Goal: Task Accomplishment & Management: Manage account settings

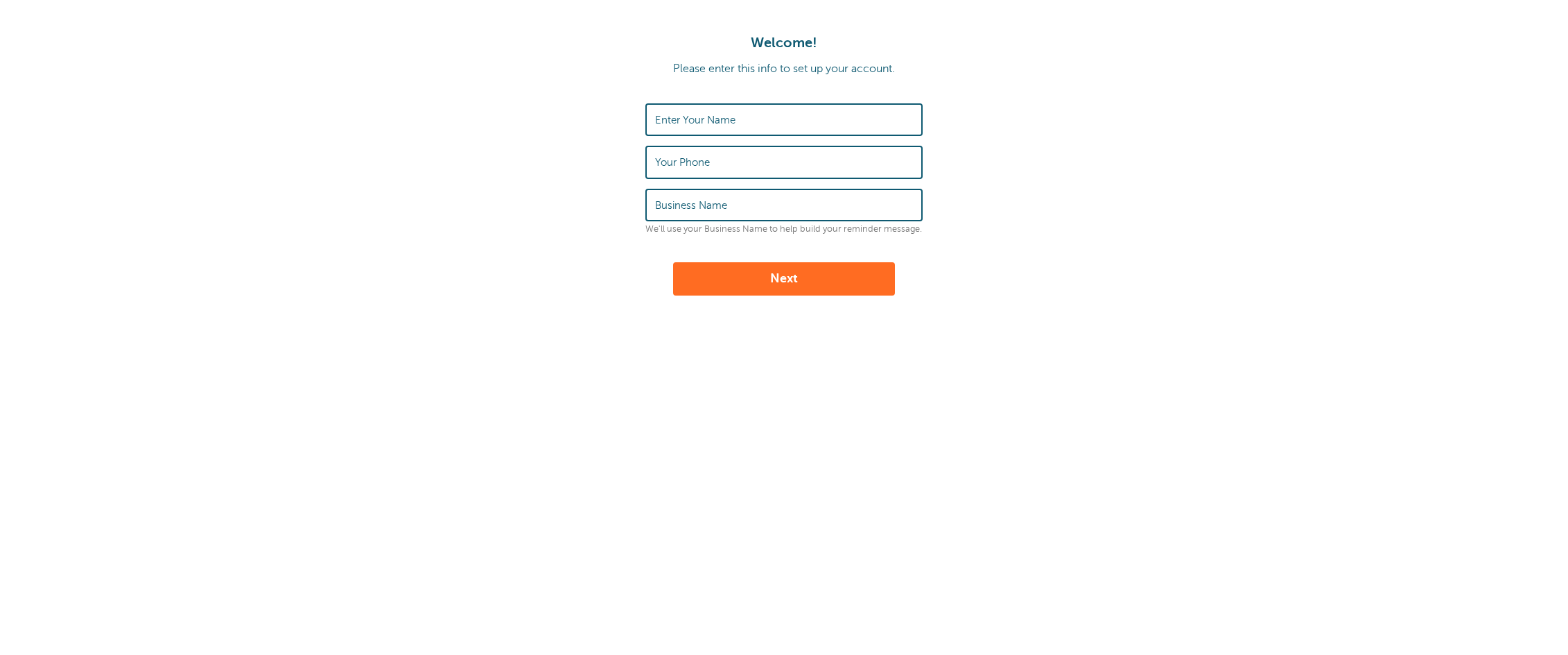
click at [700, 118] on label "Enter Your Name" at bounding box center [695, 119] width 81 height 12
click at [700, 118] on input "Enter Your Name" at bounding box center [784, 119] width 257 height 30
type input "Anita"
type input "+31628343299"
type input "Koa-De"
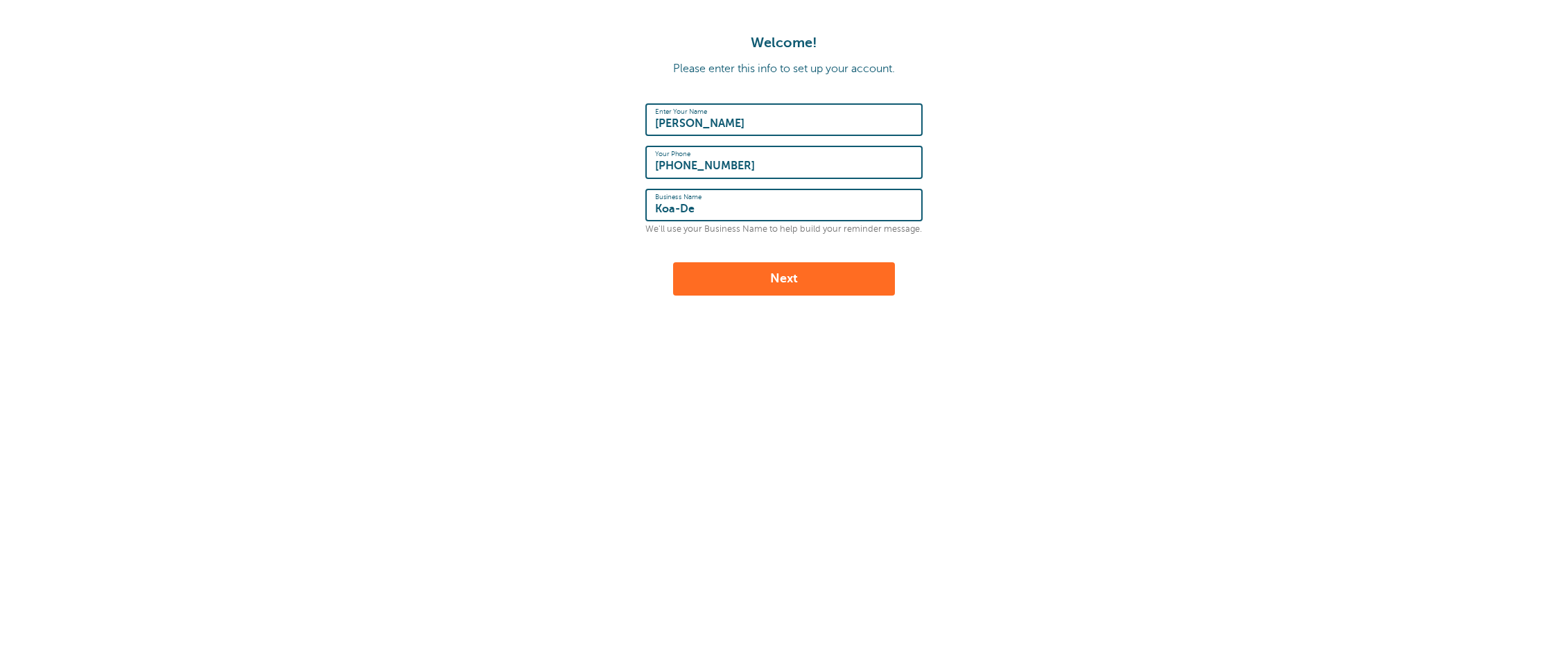
click at [788, 280] on button "Next" at bounding box center [784, 278] width 222 height 33
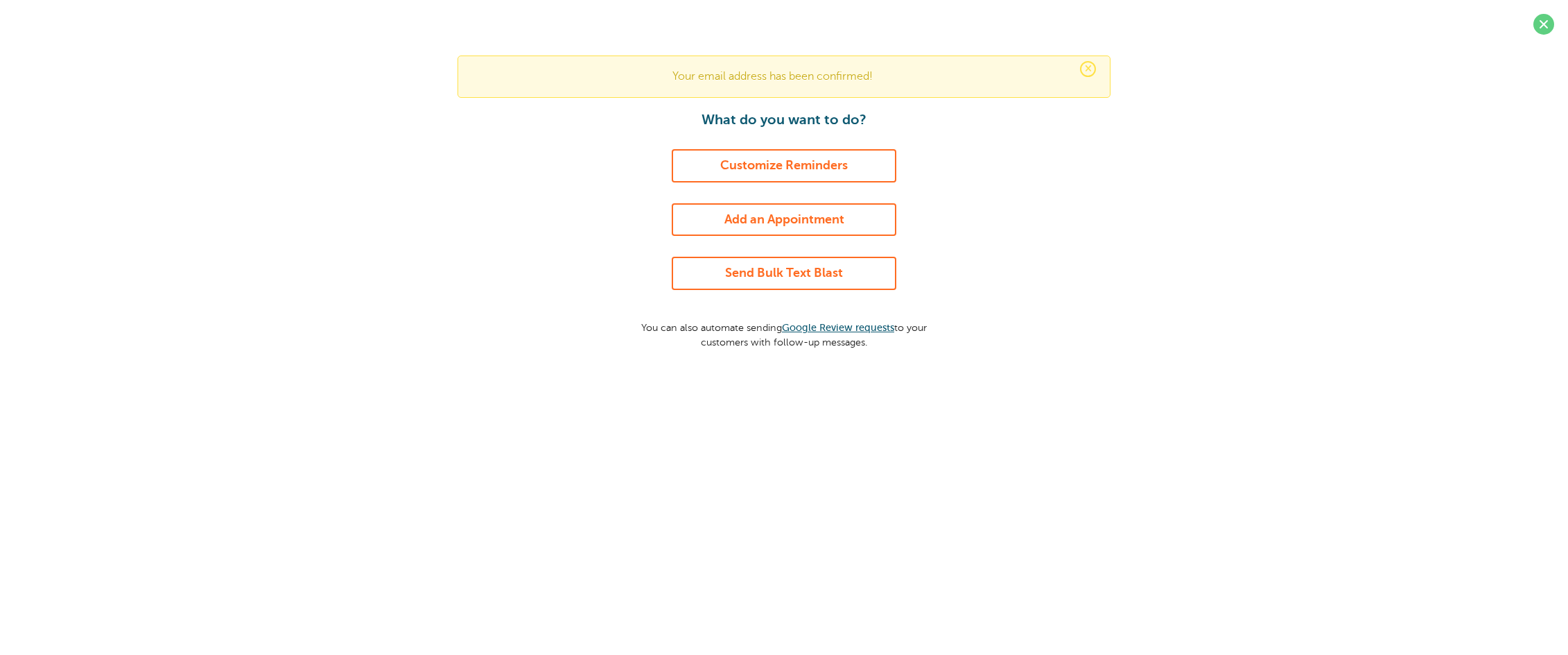
click at [802, 161] on link "Customize Reminders" at bounding box center [784, 165] width 225 height 33
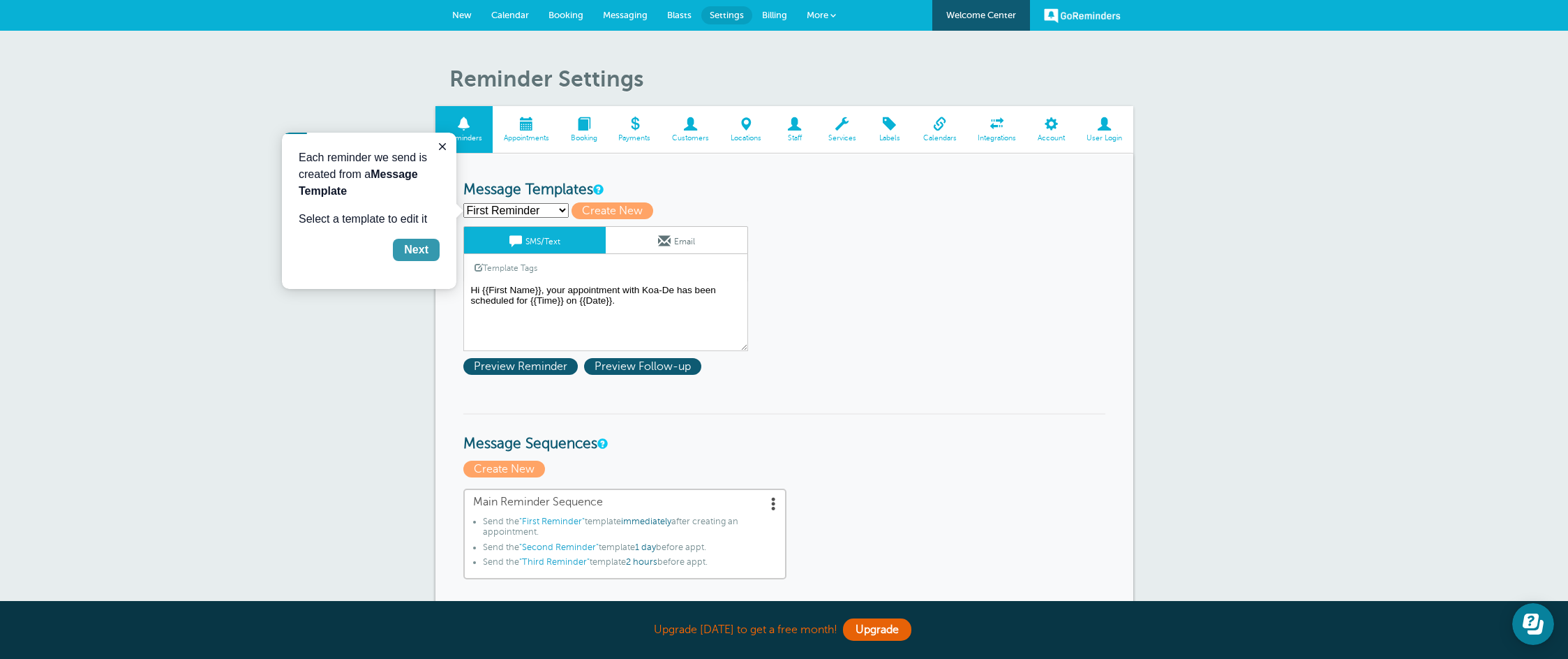
click at [430, 251] on button "Next" at bounding box center [415, 250] width 46 height 23
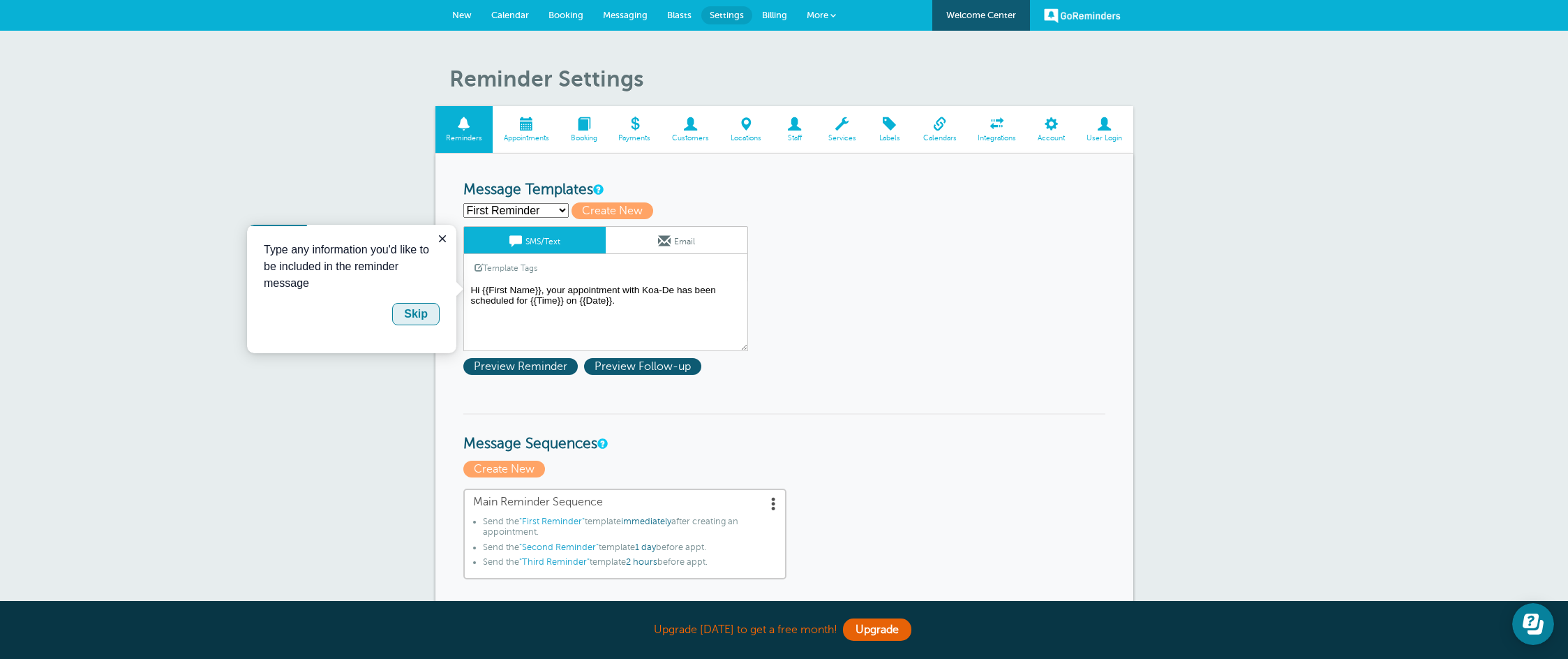
click at [417, 313] on div "Skip" at bounding box center [415, 314] width 24 height 17
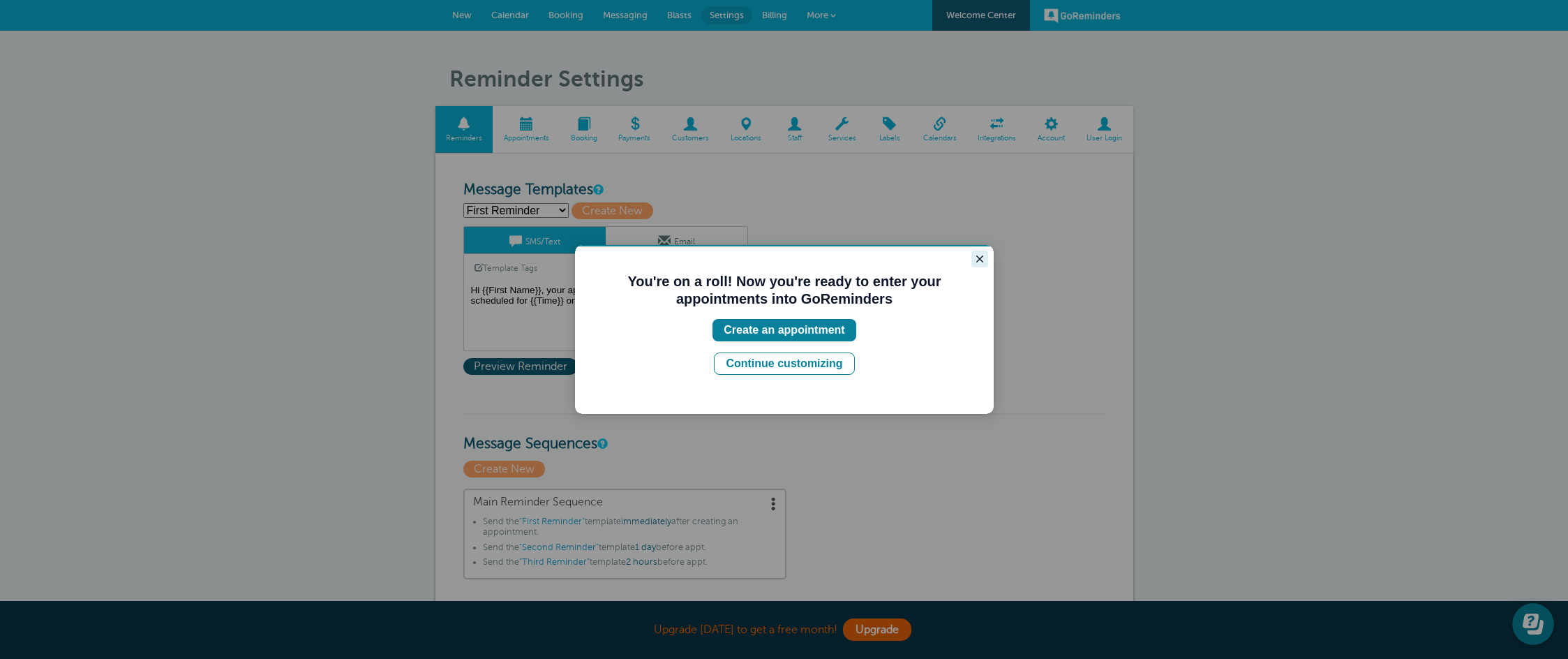
click at [980, 254] on icon "Close guide" at bounding box center [980, 259] width 11 height 11
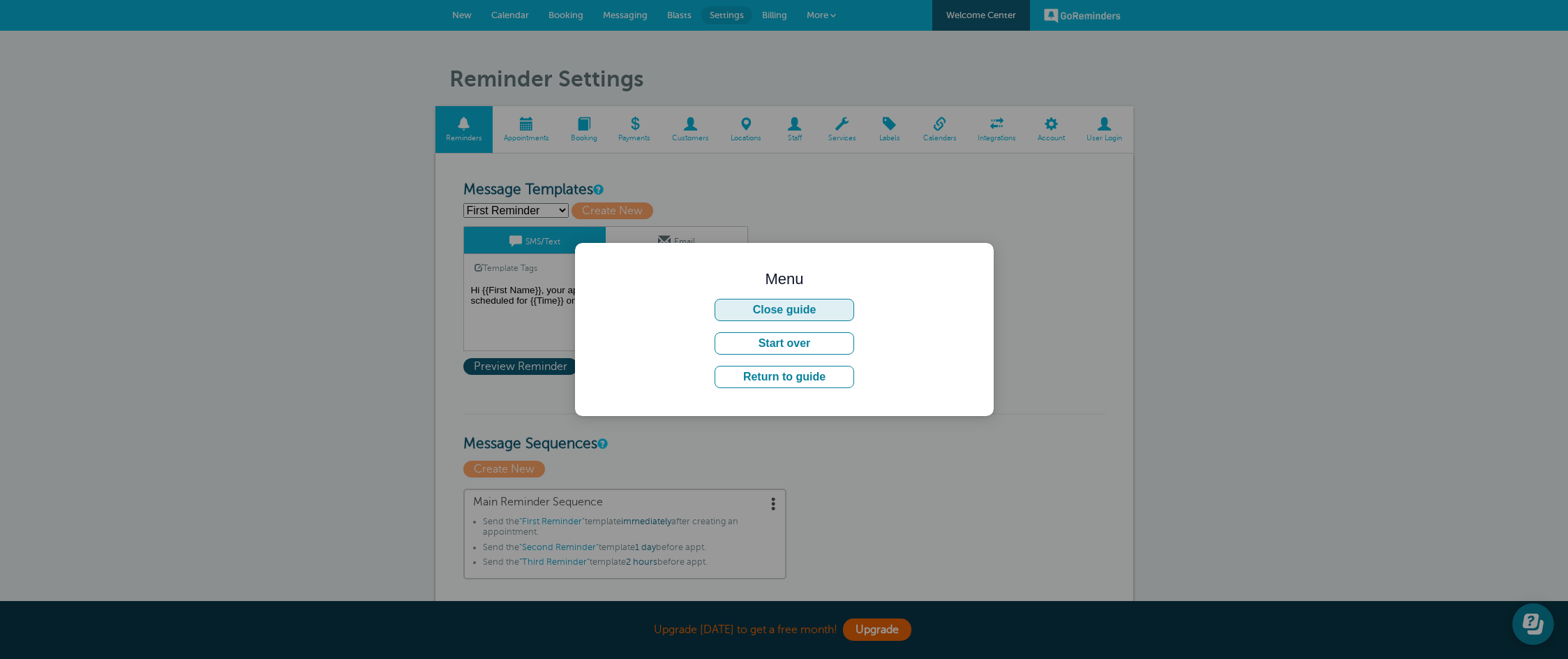
click at [796, 315] on button "Close guide" at bounding box center [785, 310] width 140 height 23
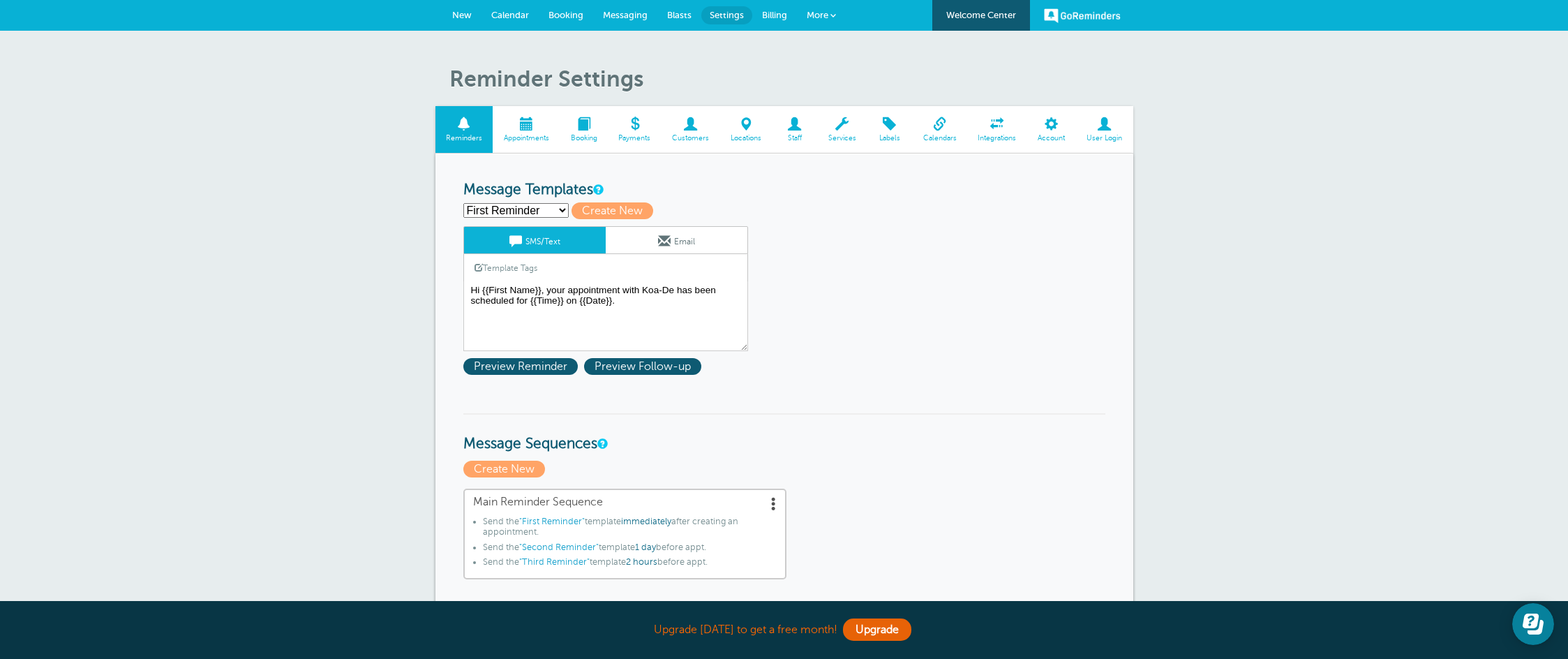
click at [534, 134] on span "Appointments" at bounding box center [526, 138] width 53 height 9
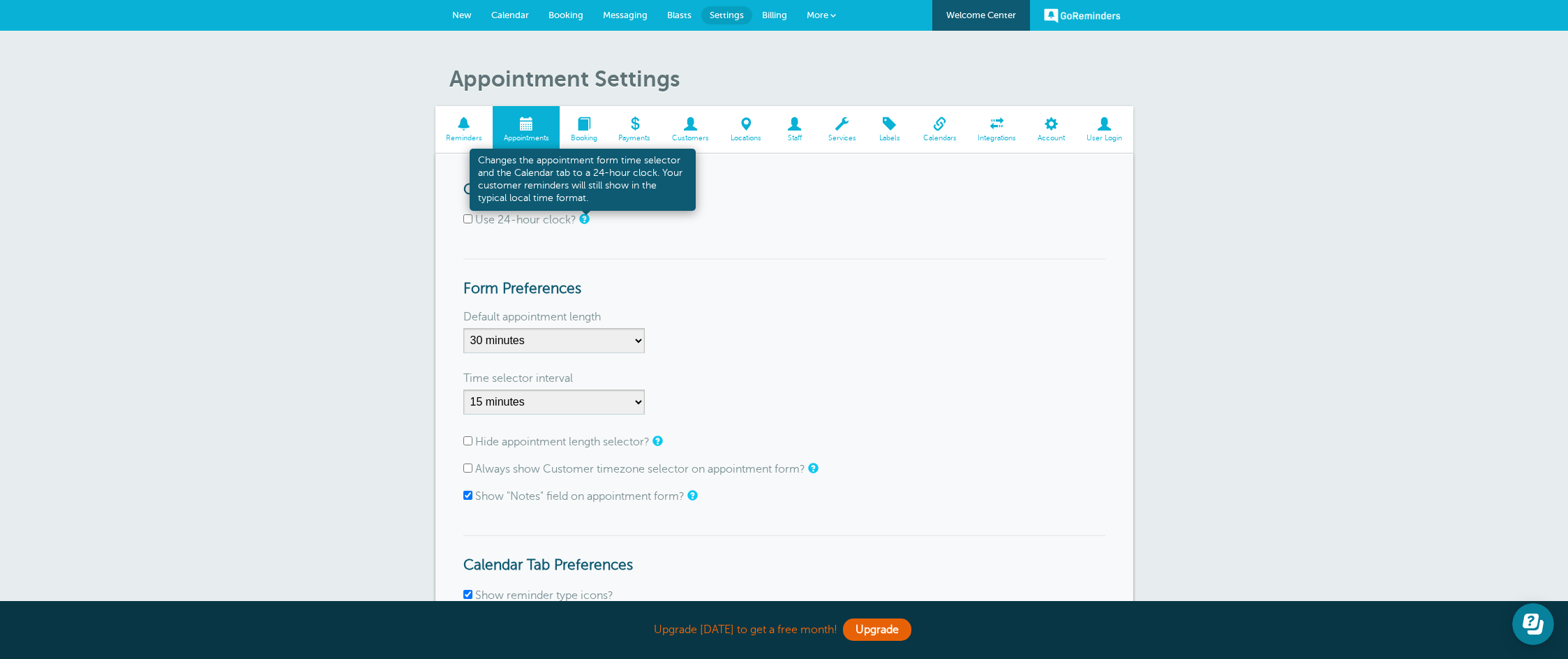
click at [582, 216] on link at bounding box center [583, 219] width 9 height 9
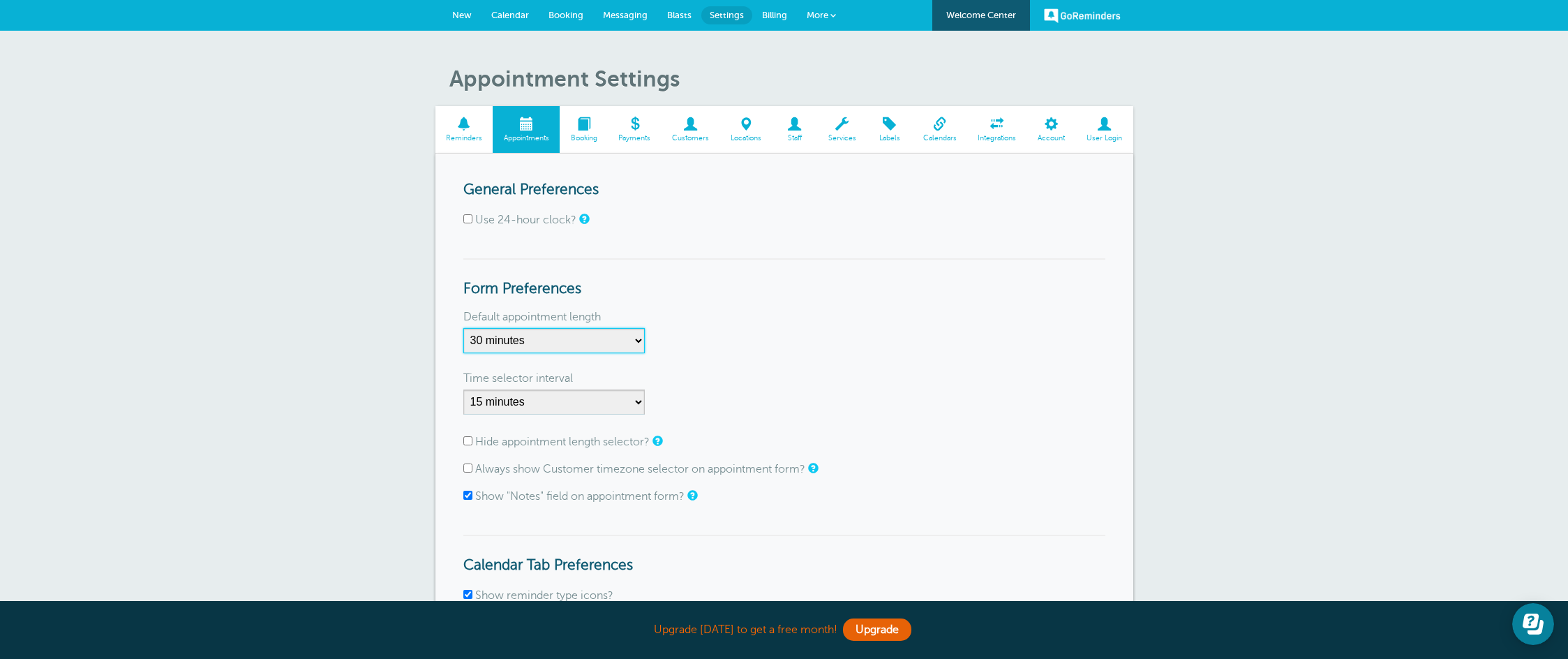
click at [640, 340] on select "5 minutes 10 minutes 15 minutes 20 minutes 25 minutes 30 minutes 35 minutes 40 …" at bounding box center [554, 340] width 182 height 26
click at [720, 288] on h3 "Form Preferences" at bounding box center [784, 278] width 642 height 40
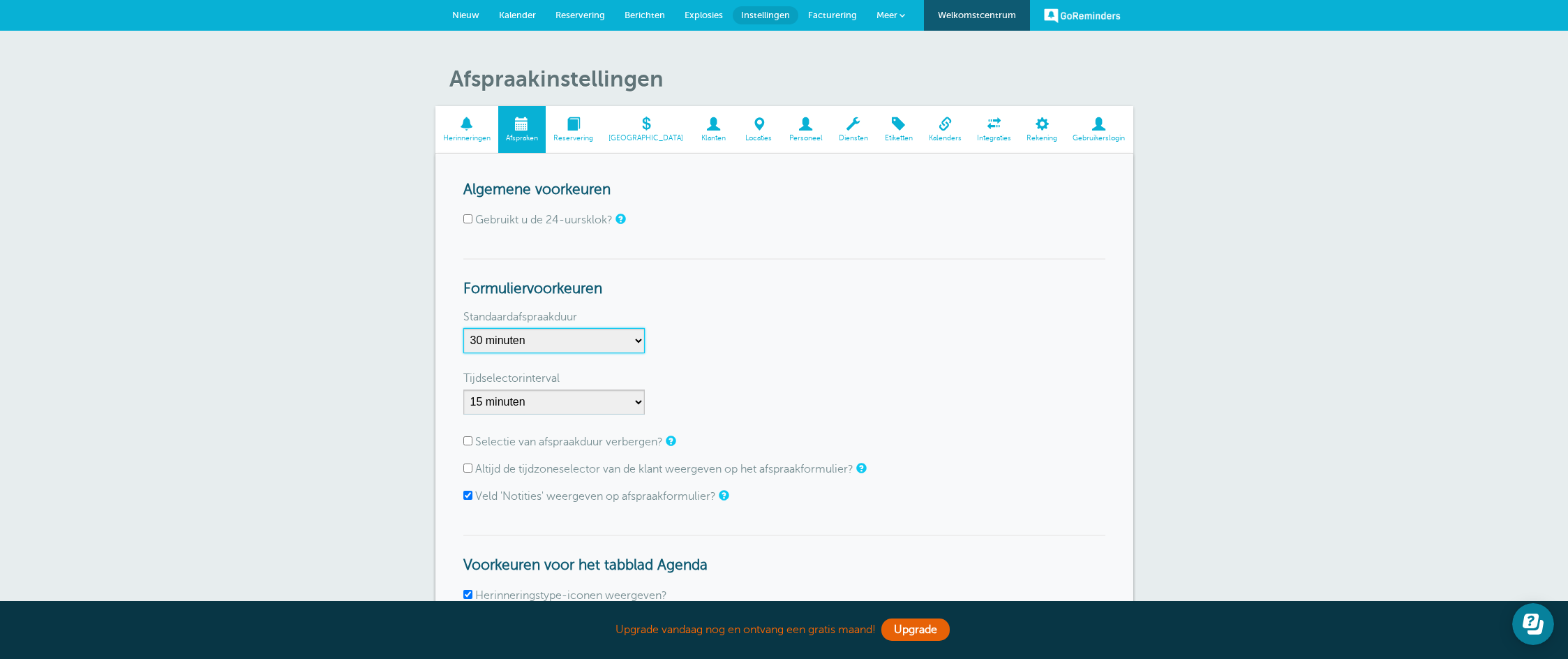
click at [640, 339] on select "5 minuten 10 minuten 15 minuten 20 minuten 25 minuten 30 minuten 35 minuten 40 …" at bounding box center [554, 340] width 182 height 26
select select "60"
click at [463, 328] on select "5 minuten 10 minuten 15 minuten 20 minuten 25 minuten 30 minuten 35 minuten 40 …" at bounding box center [554, 340] width 182 height 26
click at [467, 443] on input "Selectie van afspraakduur verbergen?" at bounding box center [468, 441] width 9 height 9
checkbox input "true"
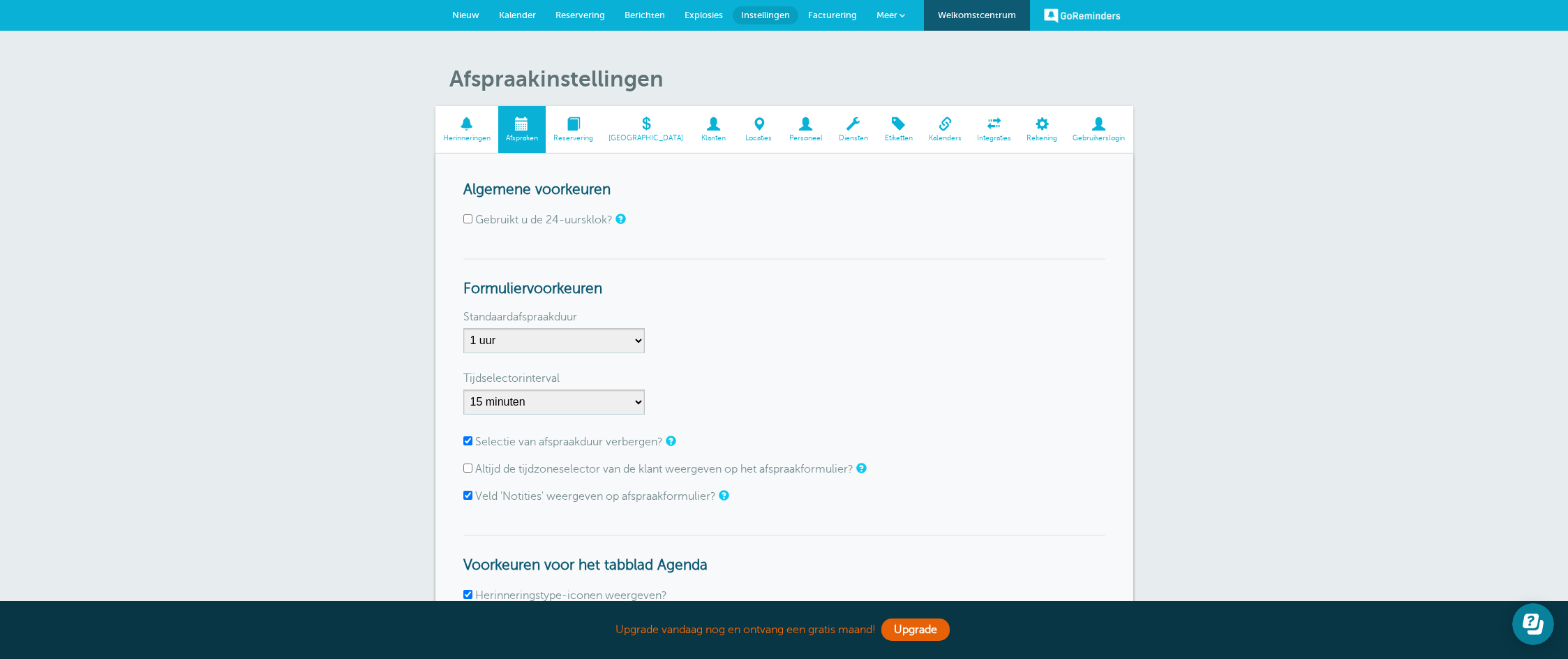
click at [467, 219] on input "Gebruikt u de 24-uursklok?" at bounding box center [468, 219] width 9 height 9
checkbox input "true"
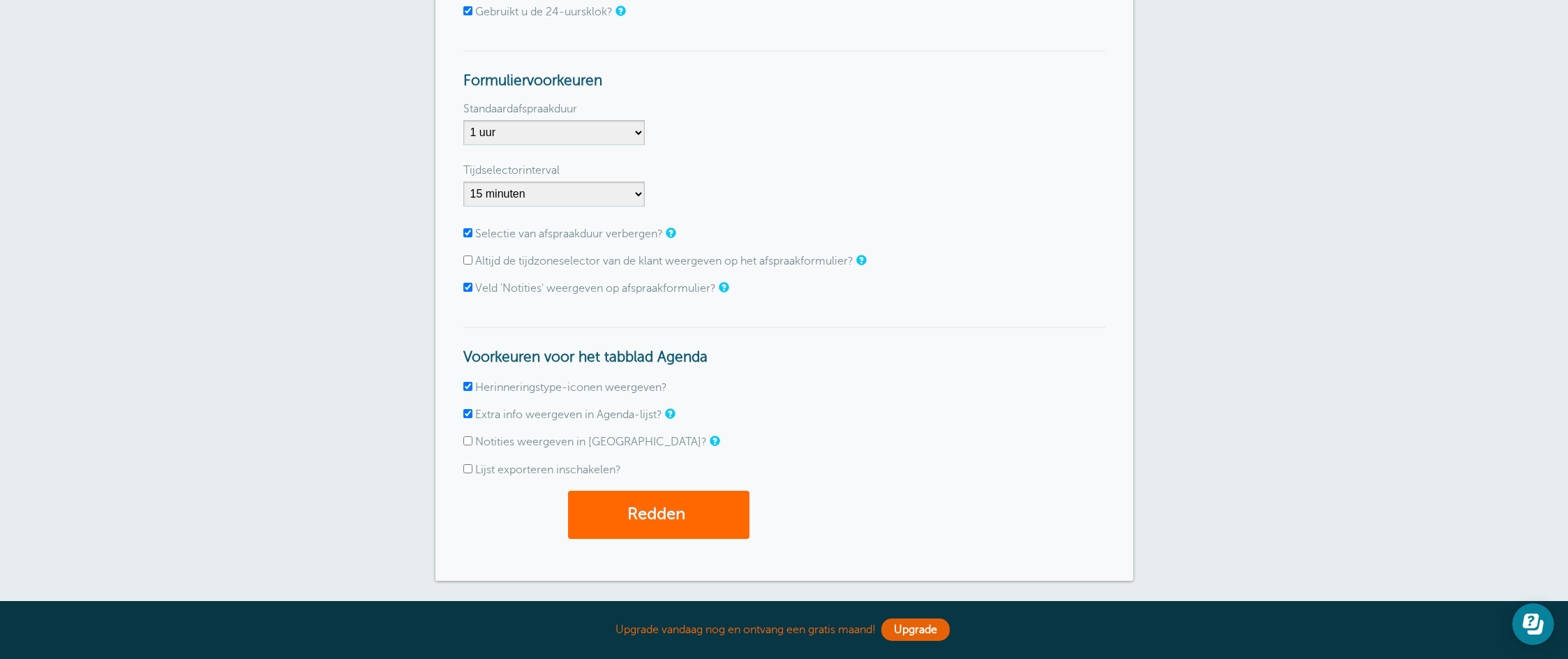
scroll to position [209, 0]
click at [653, 520] on font "Redden" at bounding box center [655, 513] width 58 height 19
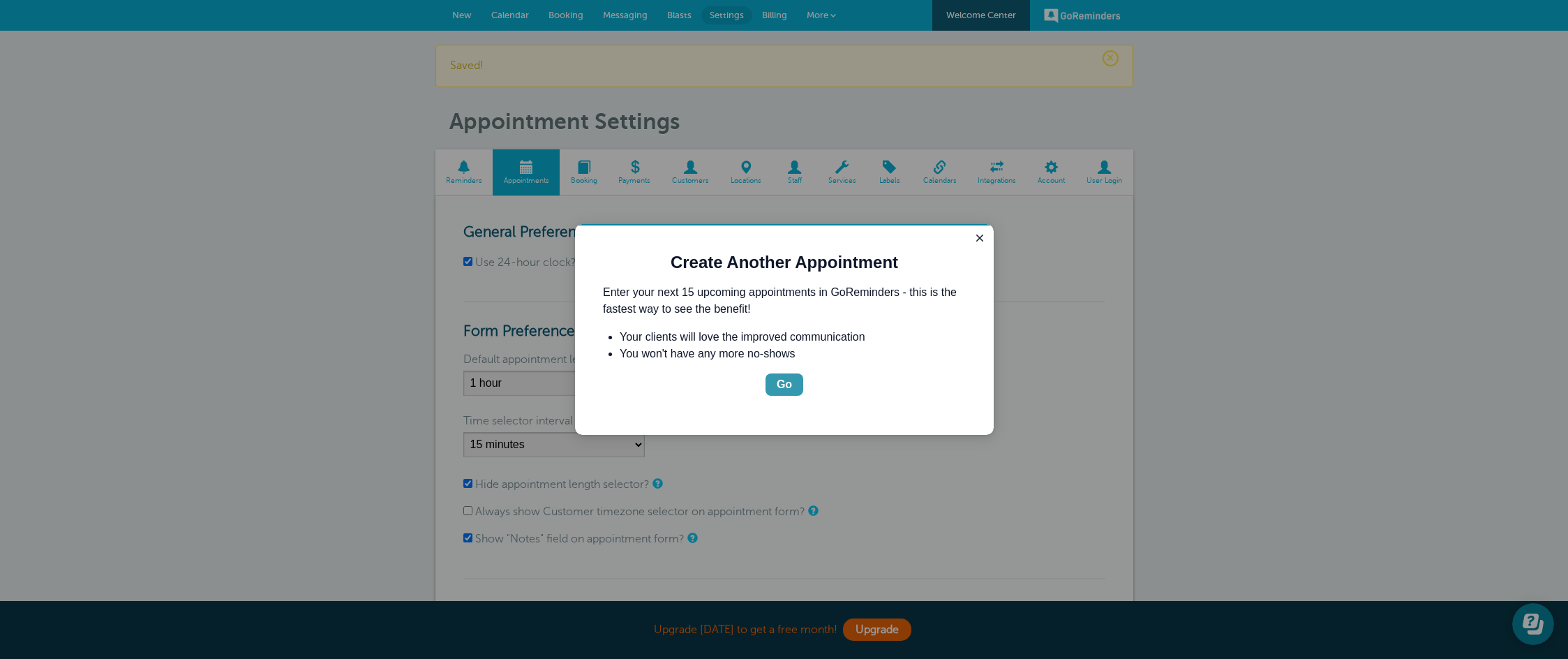
click at [775, 378] on button "Go" at bounding box center [784, 385] width 38 height 23
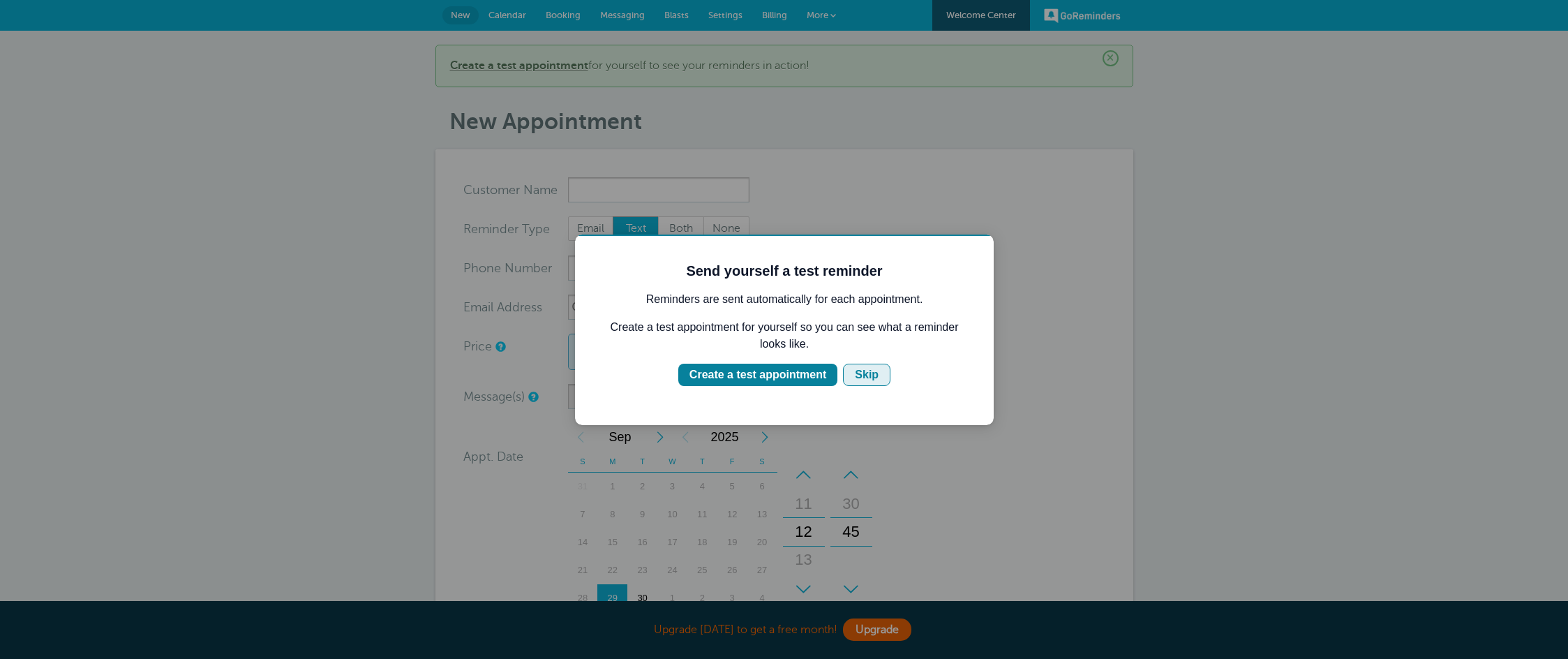
click at [863, 371] on div "Skip" at bounding box center [866, 374] width 24 height 17
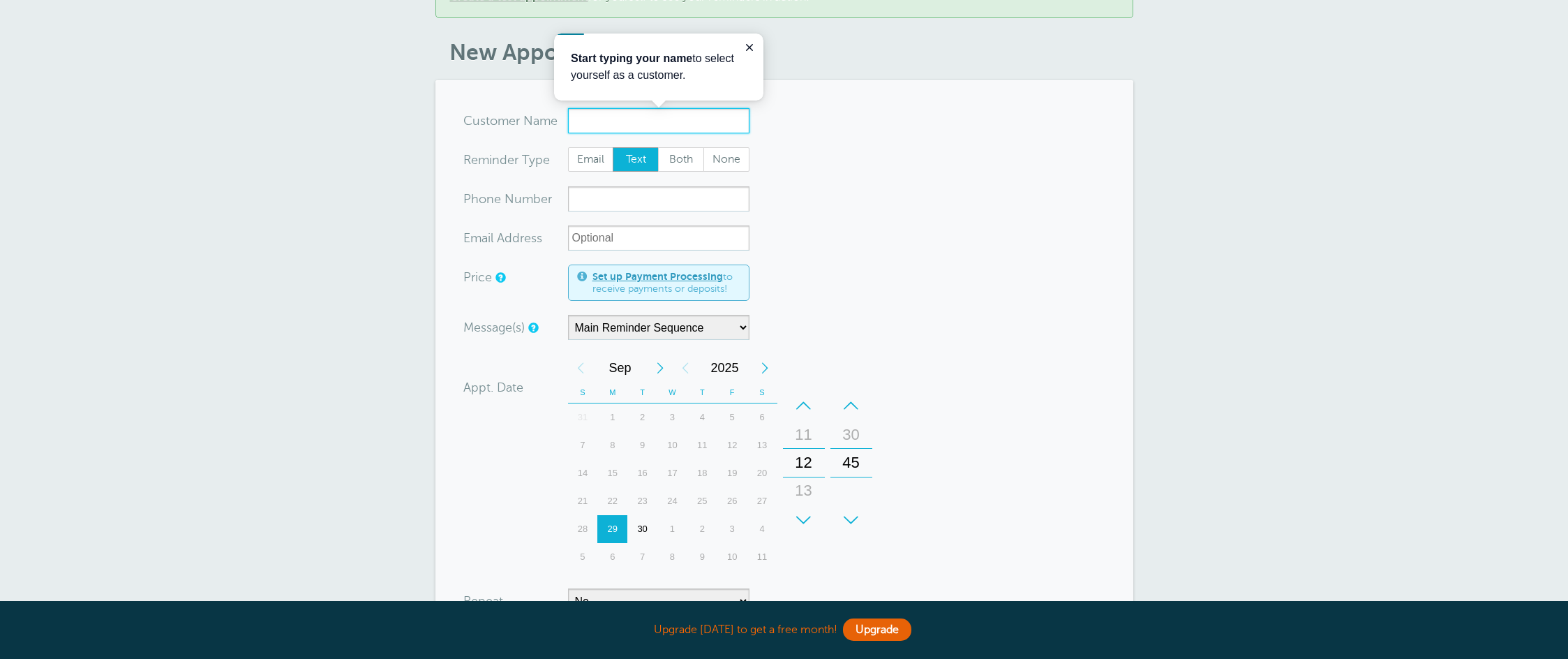
scroll to position [70, 0]
click at [639, 331] on select "Main Reminder Sequence" at bounding box center [659, 326] width 182 height 26
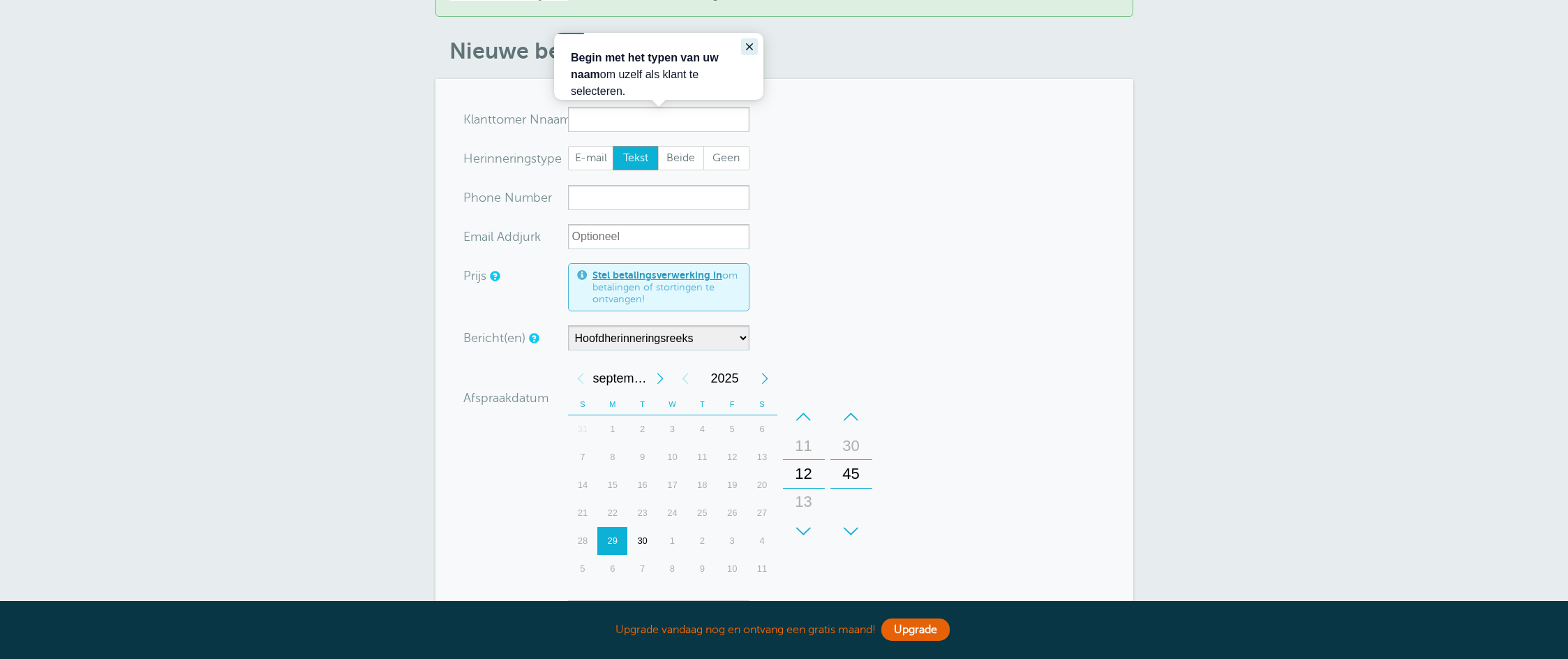
click at [749, 47] on icon "Sluit gids" at bounding box center [749, 46] width 7 height 7
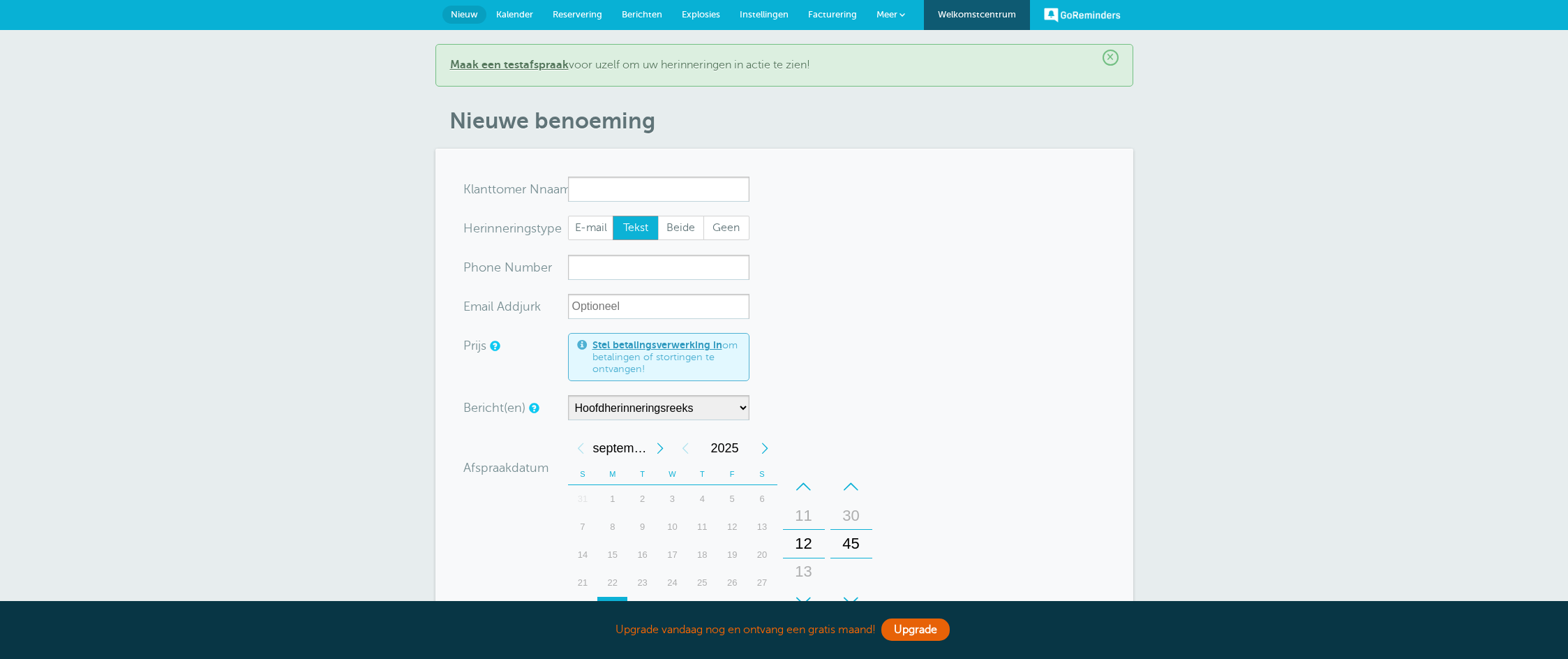
scroll to position [0, 0]
click at [541, 14] on link "Kalender" at bounding box center [514, 15] width 57 height 30
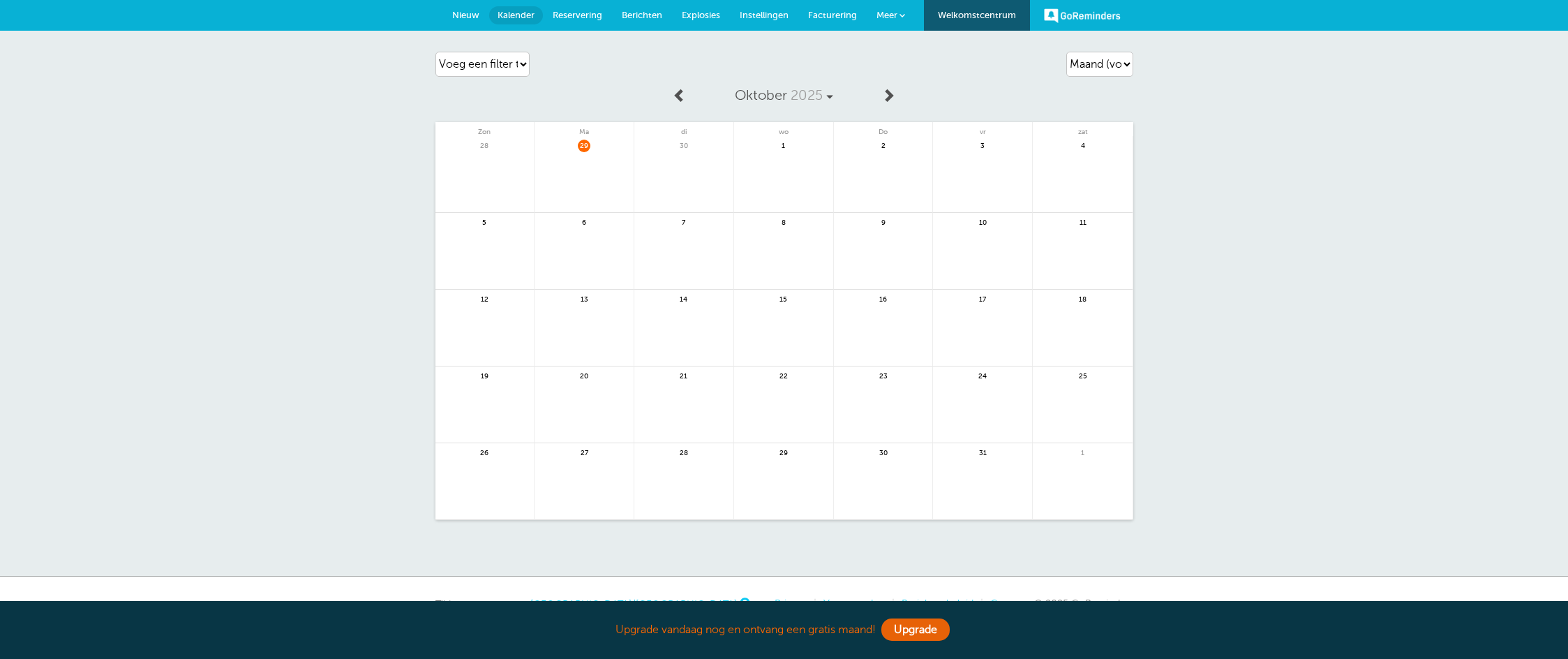
click at [530, 14] on font "Kalender" at bounding box center [515, 14] width 37 height 10
click at [758, 12] on font "Instellingen" at bounding box center [764, 14] width 49 height 10
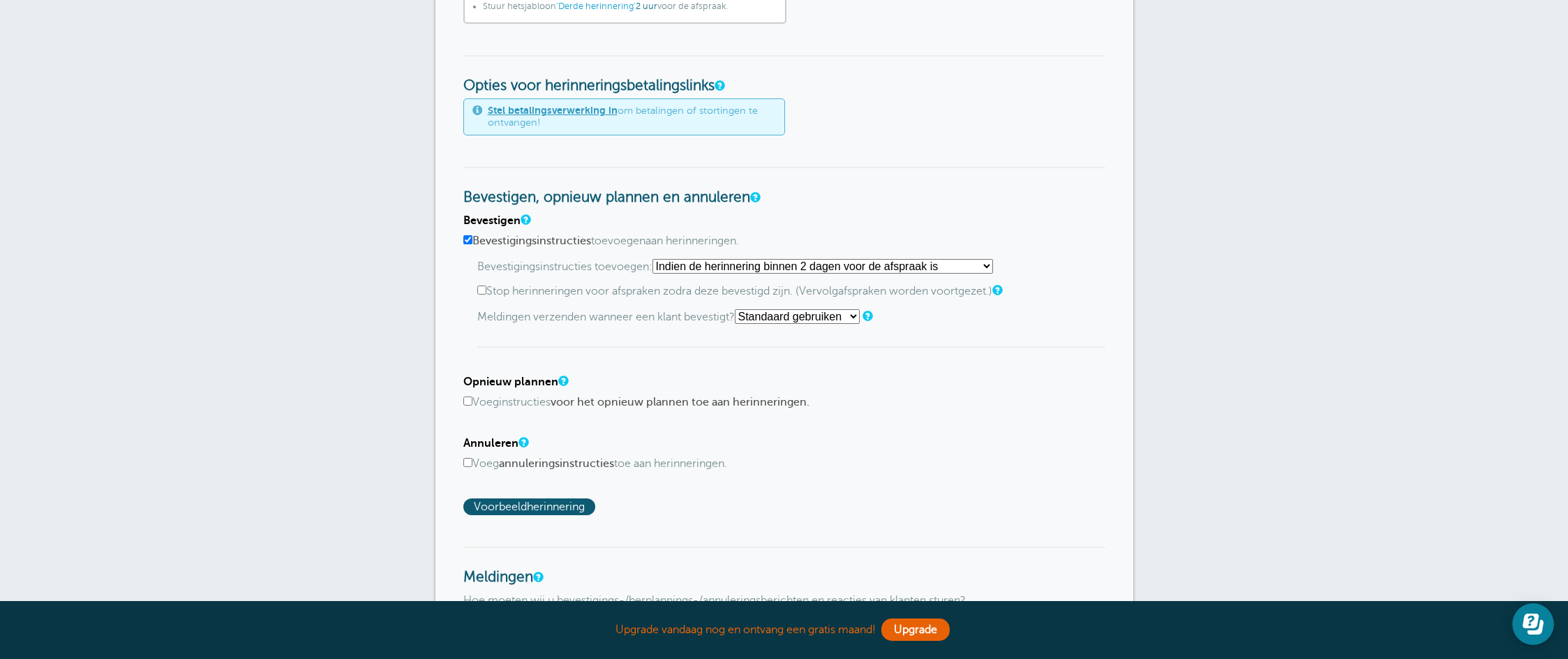
scroll to position [556, 0]
click at [858, 315] on select "Standaard gebruiken Stuur me een sms Stuur mij een e-mail Stuur geen meldingen" at bounding box center [797, 315] width 125 height 14
select select "5"
click at [740, 308] on select "Standaard gebruiken Stuur me een sms Stuur mij een e-mail Stuur geen meldingen" at bounding box center [797, 315] width 125 height 14
click at [989, 263] on select "Beginnen met de eerste herinnering Als de herinnering binnen 1 dag voor de afsp…" at bounding box center [823, 265] width 340 height 14
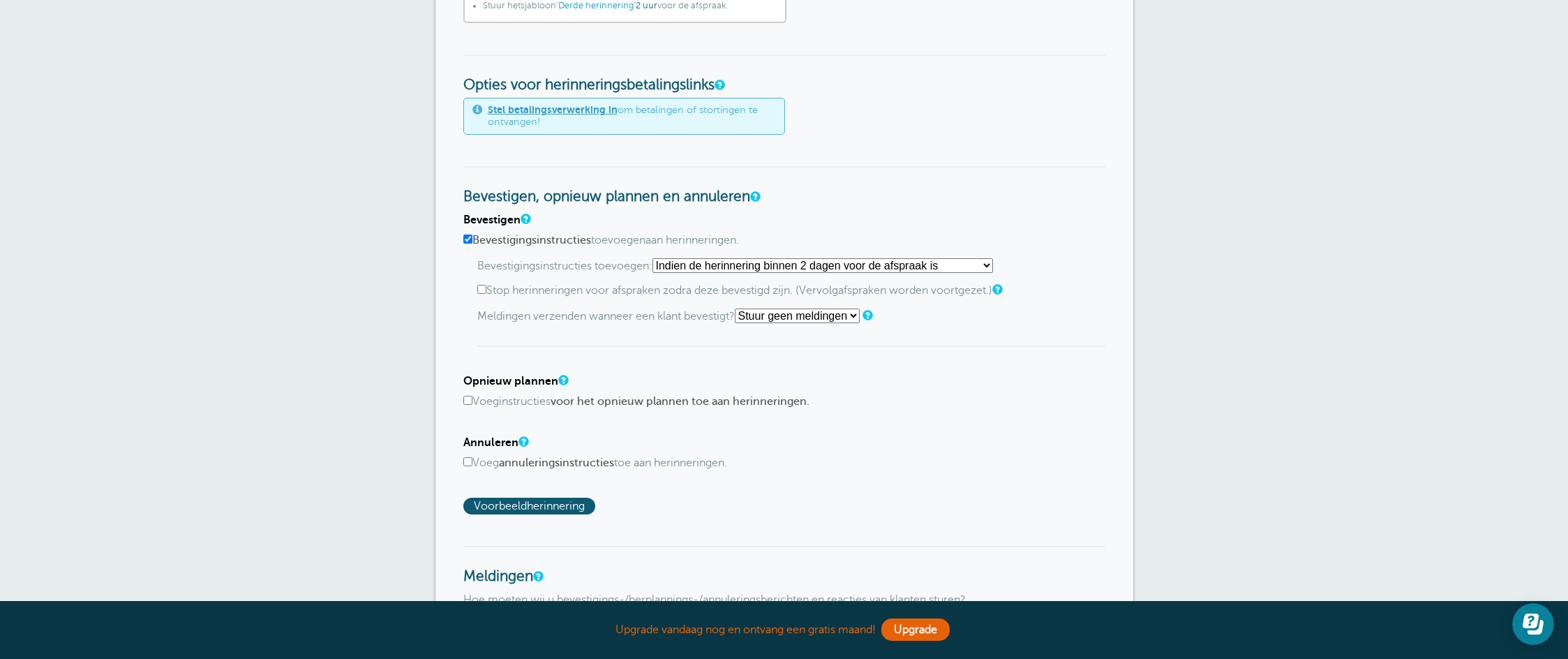
select select "0"
click at [656, 258] on select "Beginnen met de eerste herinnering Als de herinnering binnen 1 dag voor de afsp…" at bounding box center [823, 265] width 340 height 14
click at [464, 459] on input "Voeg annuleringsinstructies toe aan herinneringen." at bounding box center [468, 461] width 9 height 9
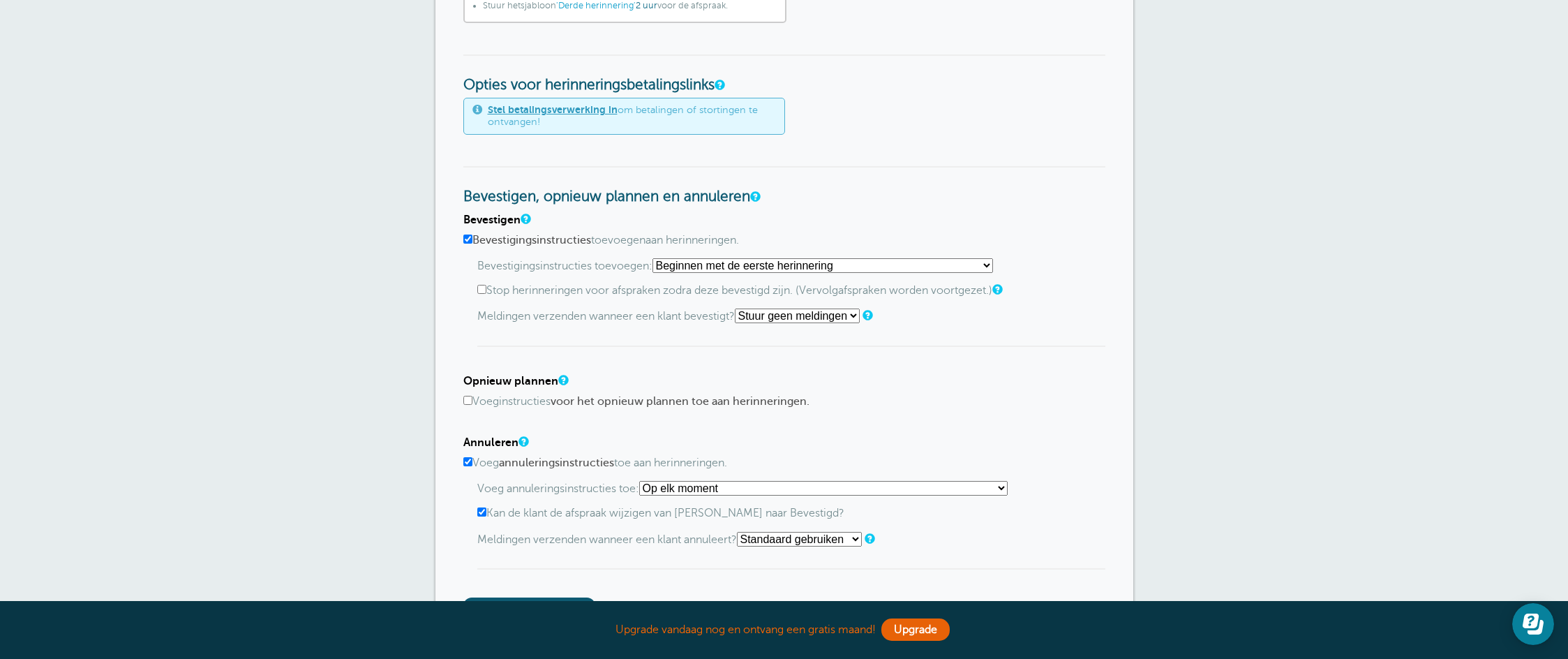
click at [787, 538] on select "Standaard gebruiken Stuur me een sms Stuur mij een e-mail Stuur geen meldingen" at bounding box center [799, 538] width 125 height 14
click at [468, 458] on input "Voeg annuleringsinstructies toe aan herinneringen." at bounding box center [468, 461] width 9 height 9
checkbox input "false"
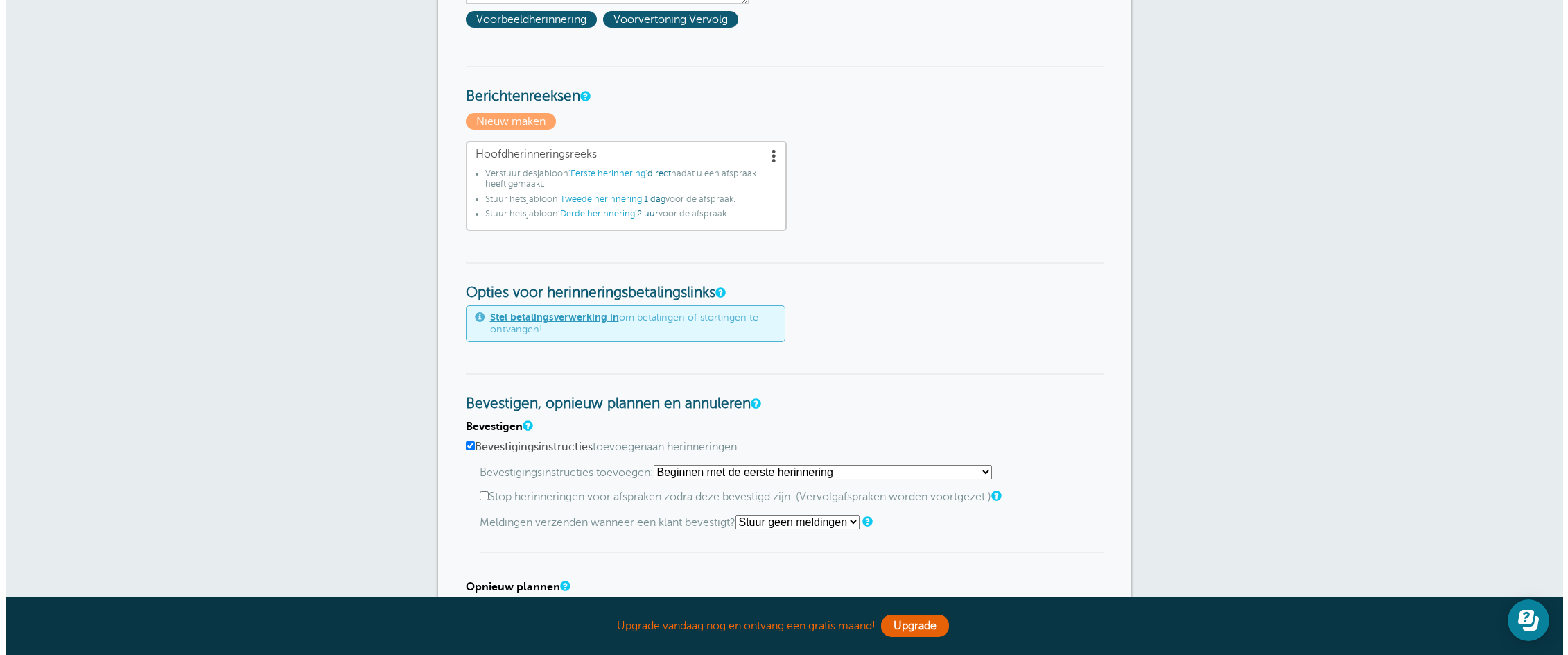
scroll to position [344, 0]
click at [602, 176] on font "'Eerste herinnering'" at bounding box center [602, 174] width 79 height 9
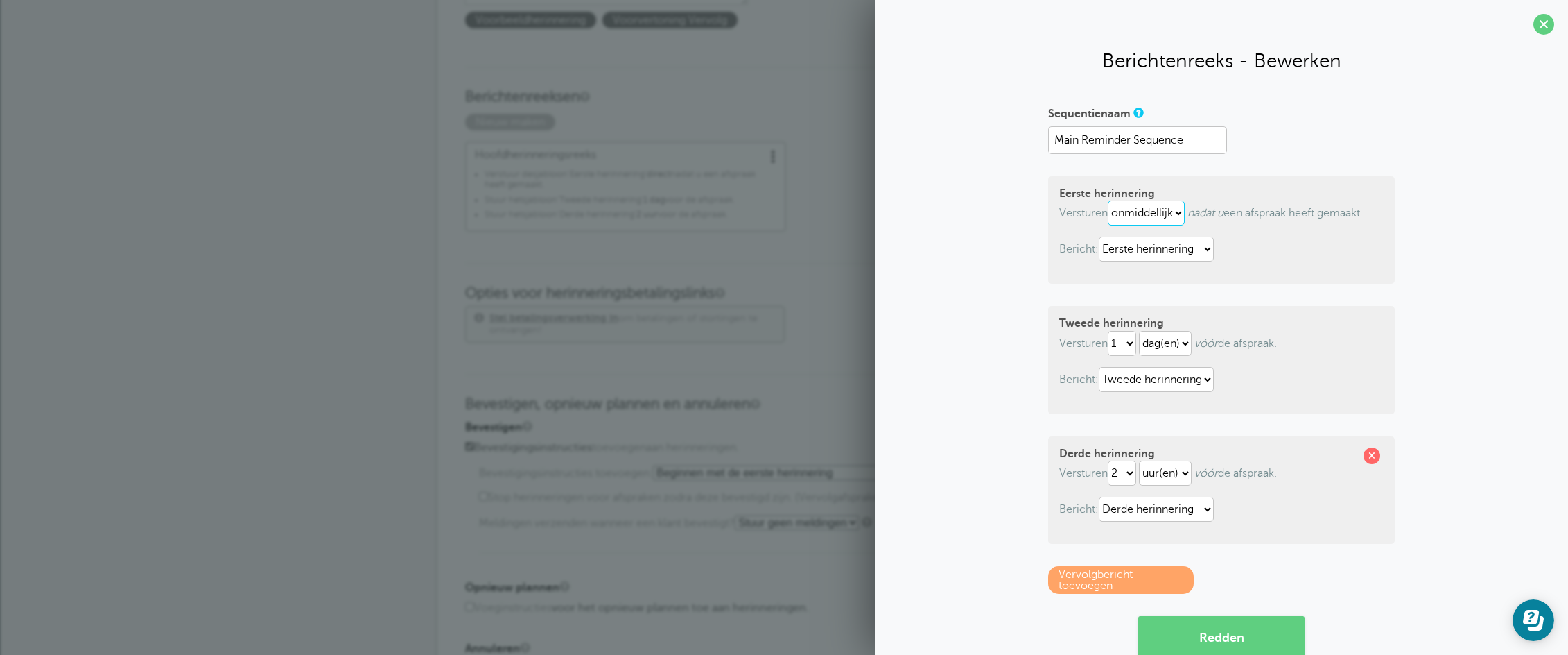
click at [1176, 210] on select "onmiddellijk 1 2 3 4 5 6 7 8 9 10 11 12 13 14 15 16 17 18 19 20 21 22 23 24 25 …" at bounding box center [1146, 212] width 77 height 25
click at [1108, 200] on select "onmiddellijk 1 2 3 4 5 6 7 8 9 10 11 12 13 14 15 16 17 18 19 20 21 22 23 24 25 …" at bounding box center [1146, 212] width 77 height 25
click at [1370, 454] on span at bounding box center [1372, 456] width 17 height 17
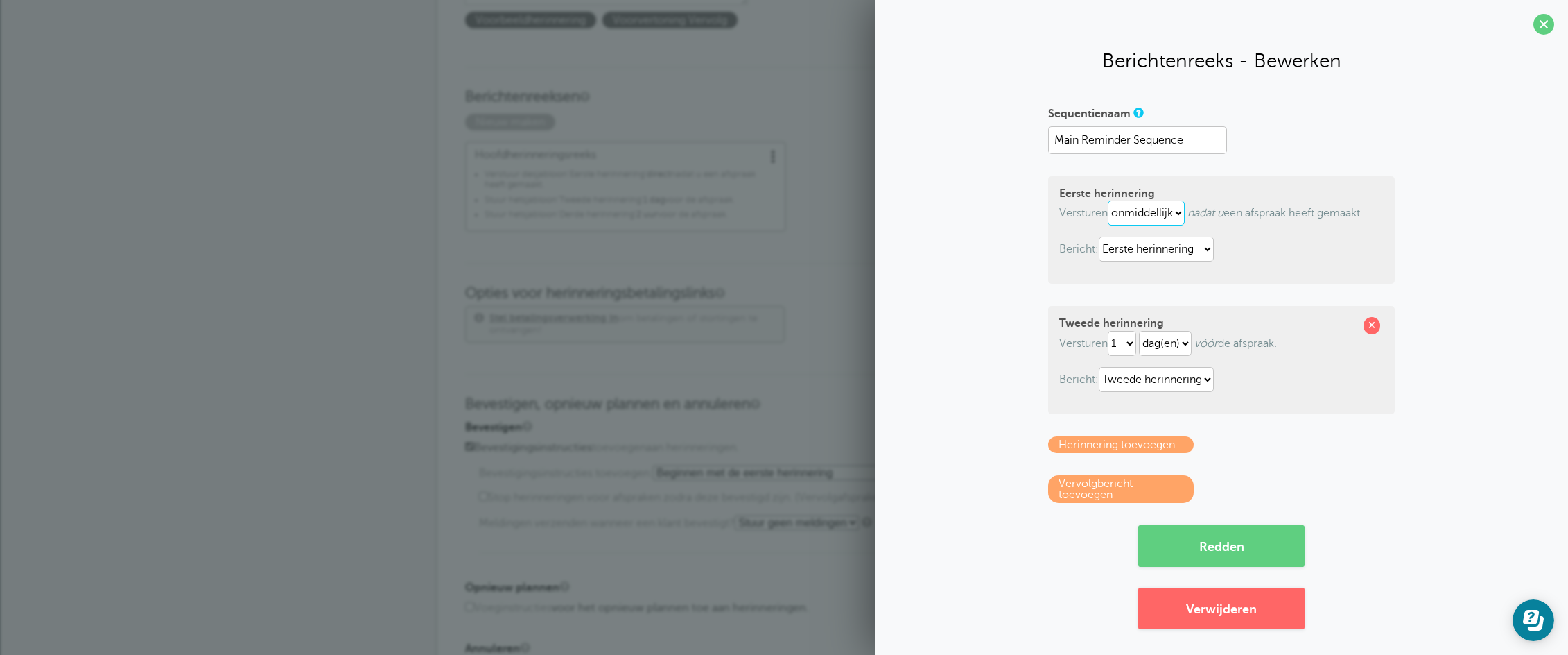
click at [1165, 218] on select "onmiddellijk 1 2 3 4 5 6 7 8 9 10 11 12 13 14 15 16 17 18 19 20 21 22 23 24 25 …" at bounding box center [1146, 212] width 77 height 25
click at [1108, 200] on select "onmiddellijk 1 2 3 4 5 6 7 8 9 10 11 12 13 14 15 16 17 18 19 20 21 22 23 24 25 …" at bounding box center [1146, 212] width 77 height 25
click at [1369, 325] on span at bounding box center [1372, 325] width 17 height 17
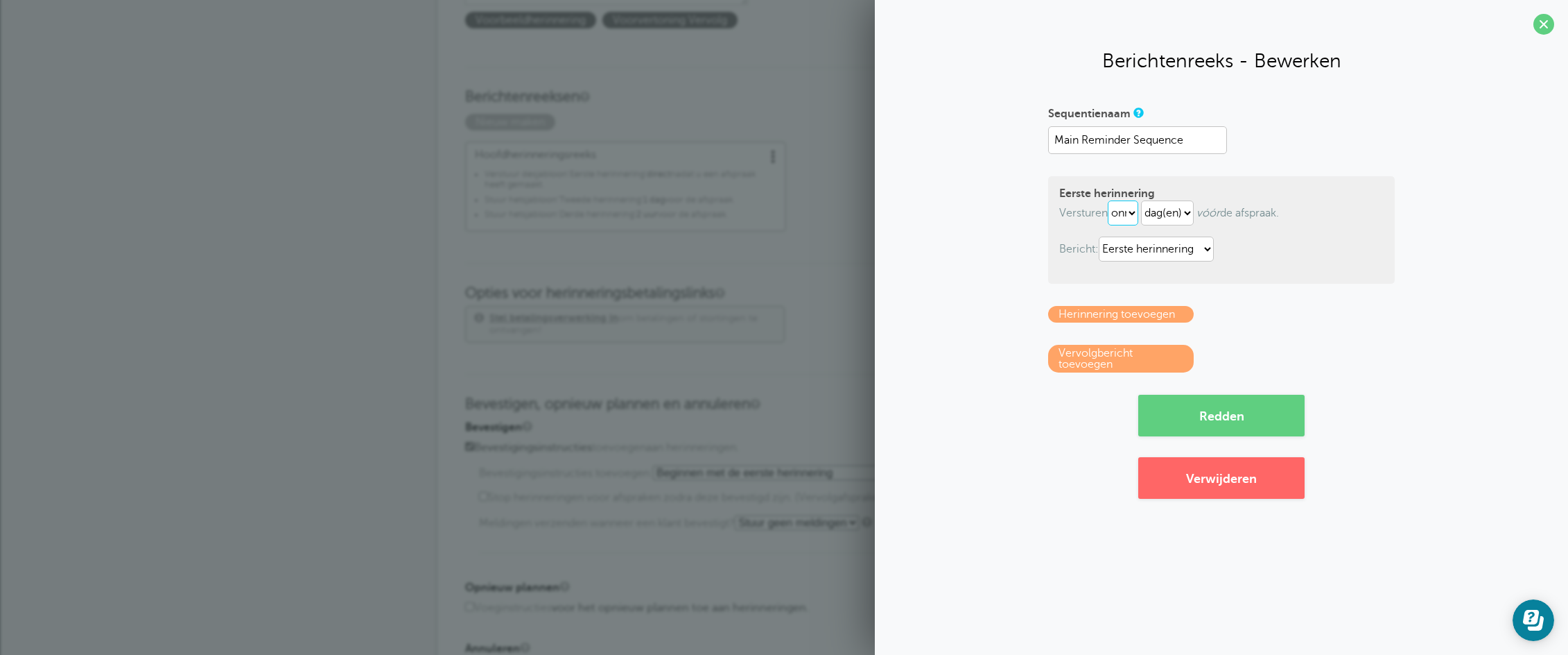
click at [1129, 211] on select "onmiddellijk 1 2 3 4 5 6 7 8 9 10 11 12 13 14 15 16 17 18 19 20 21 22 23 24 25 …" at bounding box center [1123, 212] width 30 height 25
select select "1"
click at [1108, 200] on select "onmiddellijk 1 2 3 4 5 6 7 8 9 10 11 12 13 14 15 16 17 18 19 20 21 22 23 24 25 …" at bounding box center [1123, 212] width 30 height 25
click at [1186, 211] on select "uur(en) dag(en)" at bounding box center [1168, 212] width 53 height 25
click at [1141, 200] on select "uur(en) dag(en)" at bounding box center [1168, 212] width 53 height 25
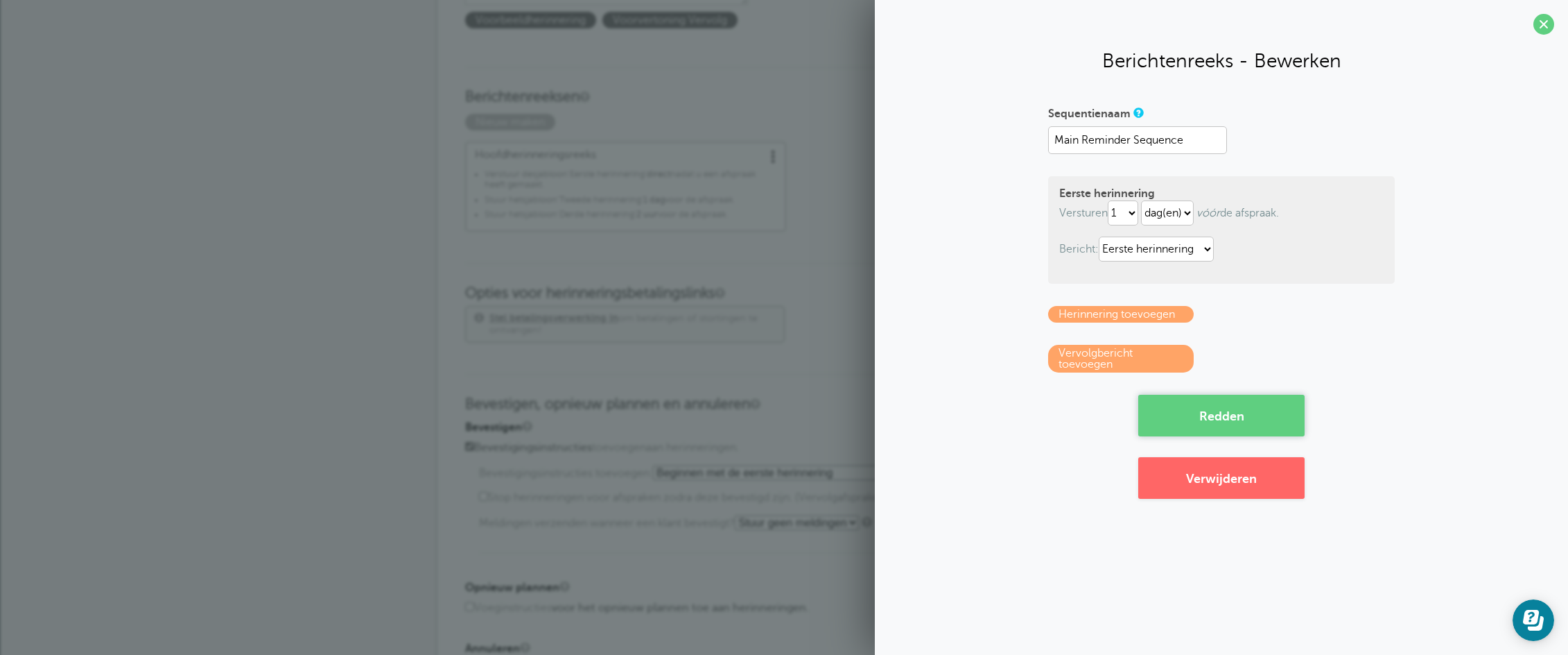
click at [1195, 416] on button "Redden" at bounding box center [1221, 415] width 166 height 41
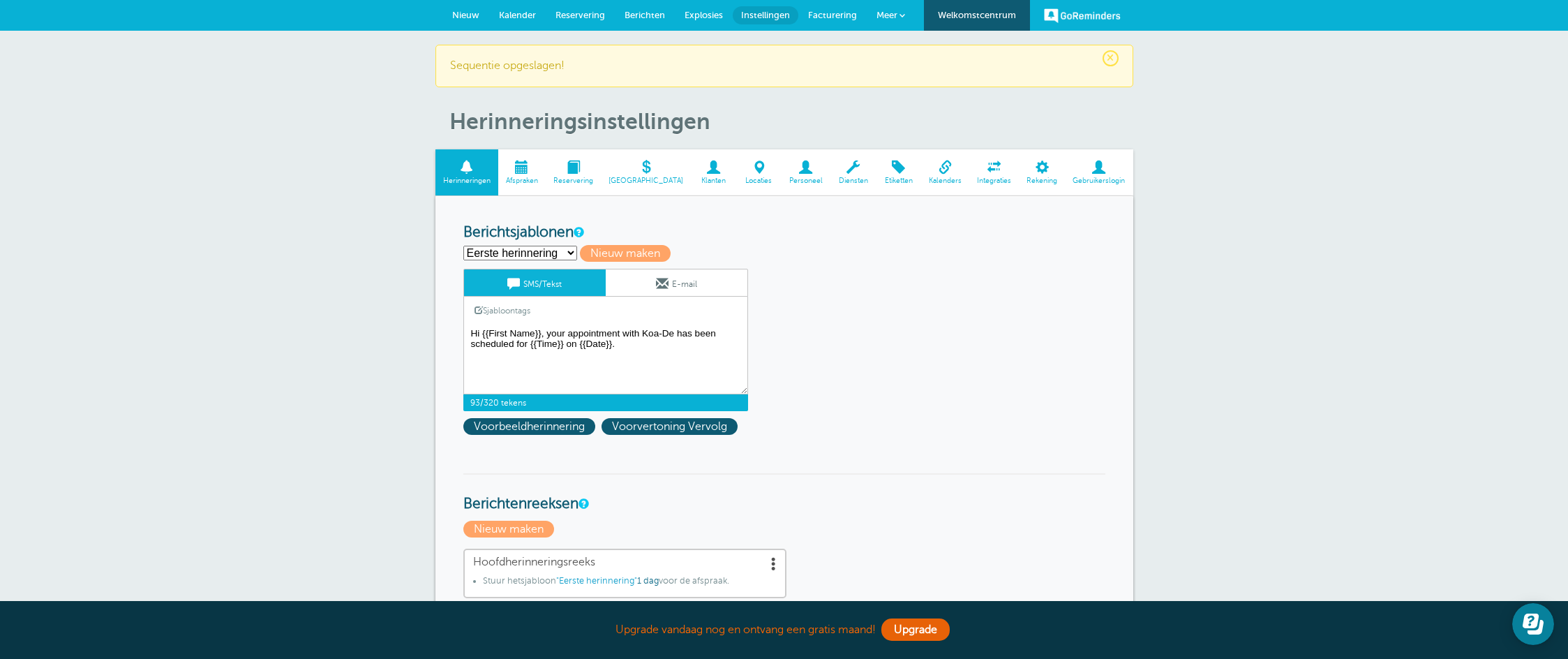
drag, startPoint x: 613, startPoint y: 339, endPoint x: 493, endPoint y: 349, distance: 120.4
click at [493, 349] on textarea "Hi {{First Name}}, your appointment with Koa-De has been scheduled for {{Time}}…" at bounding box center [605, 359] width 285 height 70
drag, startPoint x: 482, startPoint y: 328, endPoint x: 467, endPoint y: 329, distance: 15.0
click at [467, 329] on textarea "Hi {{First Name}}, your appointment with Koa-De has been scheduled for {{Time}}…" at bounding box center [605, 359] width 285 height 70
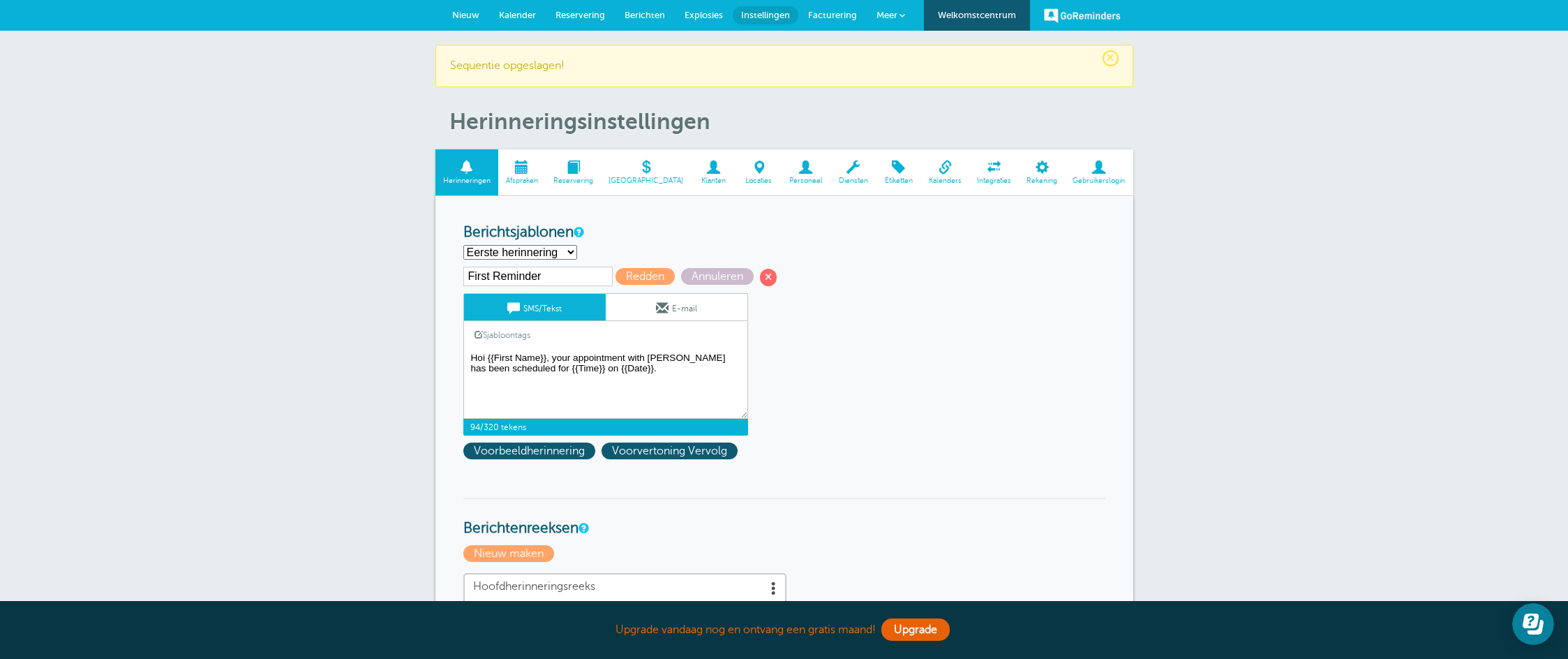
drag, startPoint x: 555, startPoint y: 350, endPoint x: 645, endPoint y: 358, distance: 90.4
click at [645, 358] on textarea "Hi {{First Name}}, your appointment with Koa-De has been scheduled for {{Time}}…" at bounding box center [605, 384] width 285 height 70
drag, startPoint x: 653, startPoint y: 356, endPoint x: 737, endPoint y: 357, distance: 84.0
click at [737, 357] on textarea "Hi {{First Name}}, your appointment with Koa-De has been scheduled for {{Time}}…" at bounding box center [605, 384] width 285 height 70
drag, startPoint x: 517, startPoint y: 366, endPoint x: 508, endPoint y: 369, distance: 9.5
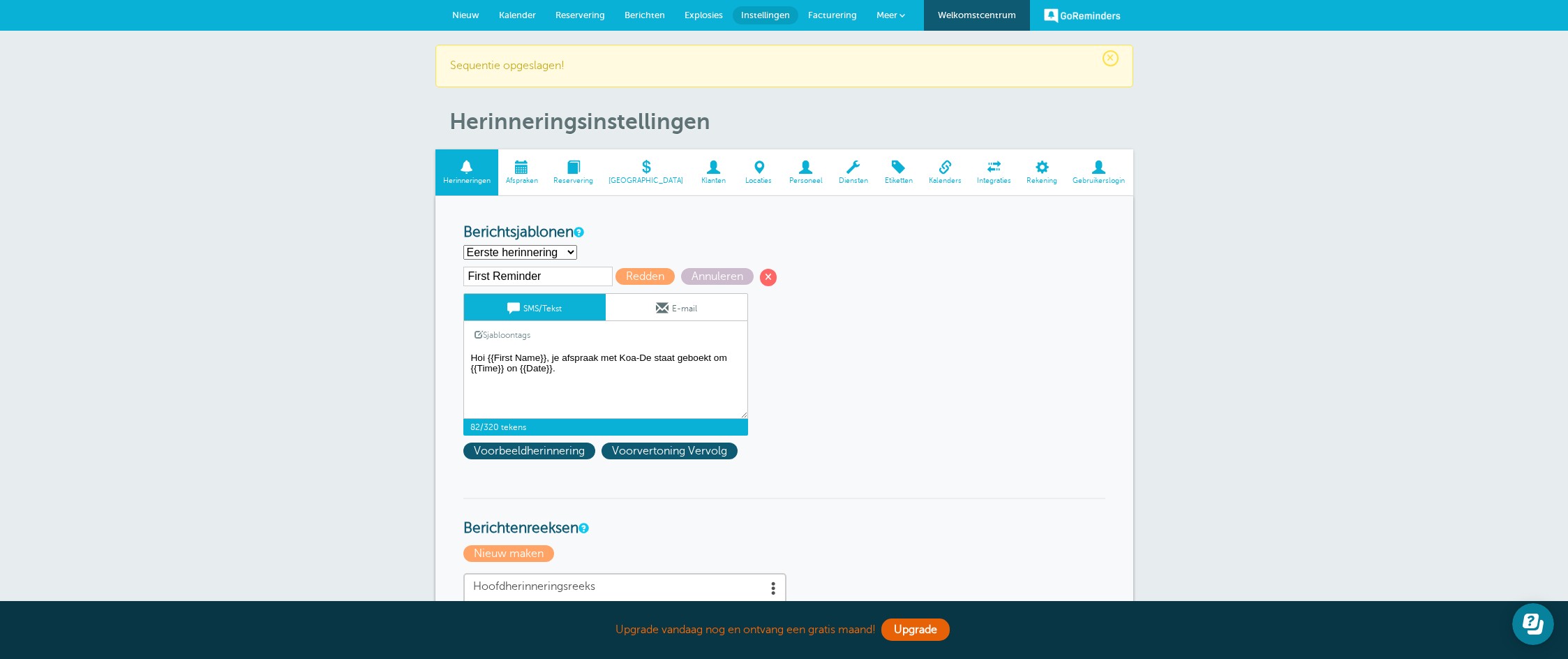
click at [508, 369] on textarea "Hi {{First Name}}, your appointment with Koa-De has been scheduled for {{Time}}…" at bounding box center [605, 384] width 285 height 70
click at [576, 368] on textarea "Hi {{First Name}}, your appointment with Koa-De has been scheduled for {{Time}}…" at bounding box center [605, 384] width 285 height 70
click at [550, 356] on textarea "Hi {{First Name}}, your appointment with Koa-De has been scheduled for {{Time}}…" at bounding box center [605, 384] width 285 height 70
click at [743, 370] on textarea "Hi {{First Name}}, your appointment with Koa-De has been scheduled for {{Time}}…" at bounding box center [605, 384] width 285 height 70
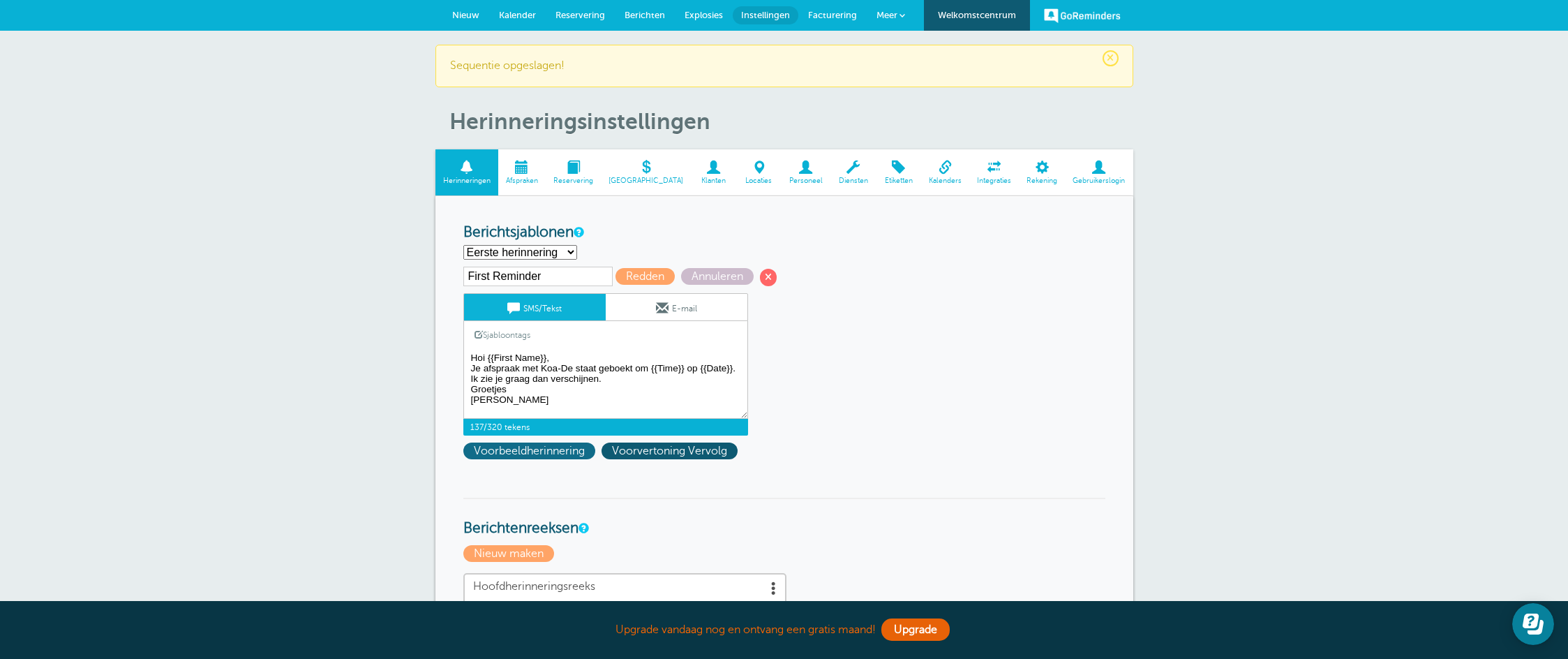
type textarea "Hoi {{First Name}}, Je afspraak met Koa-[PERSON_NAME] geboekt om {{Time}} op {{…"
click at [541, 445] on font "Voorbeeldherinnering" at bounding box center [529, 450] width 111 height 12
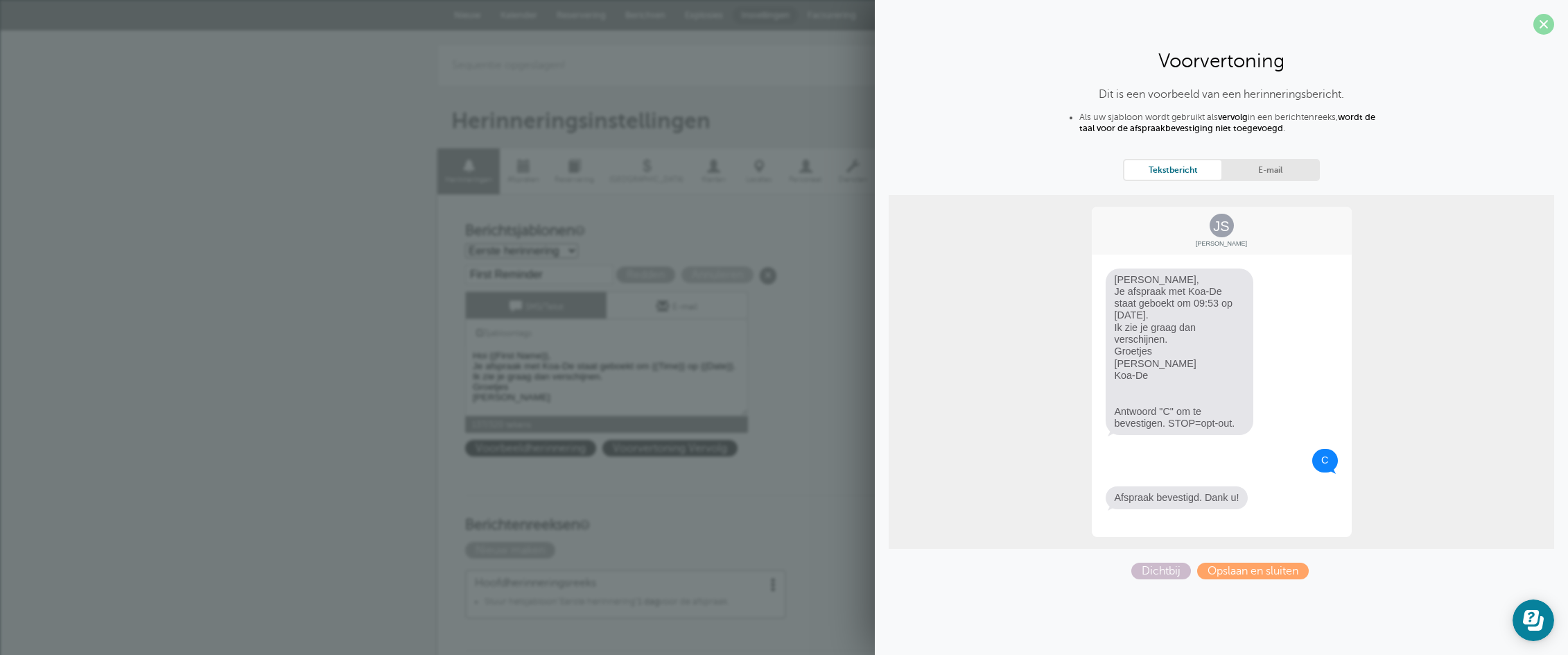
click at [1545, 29] on span at bounding box center [1544, 24] width 21 height 21
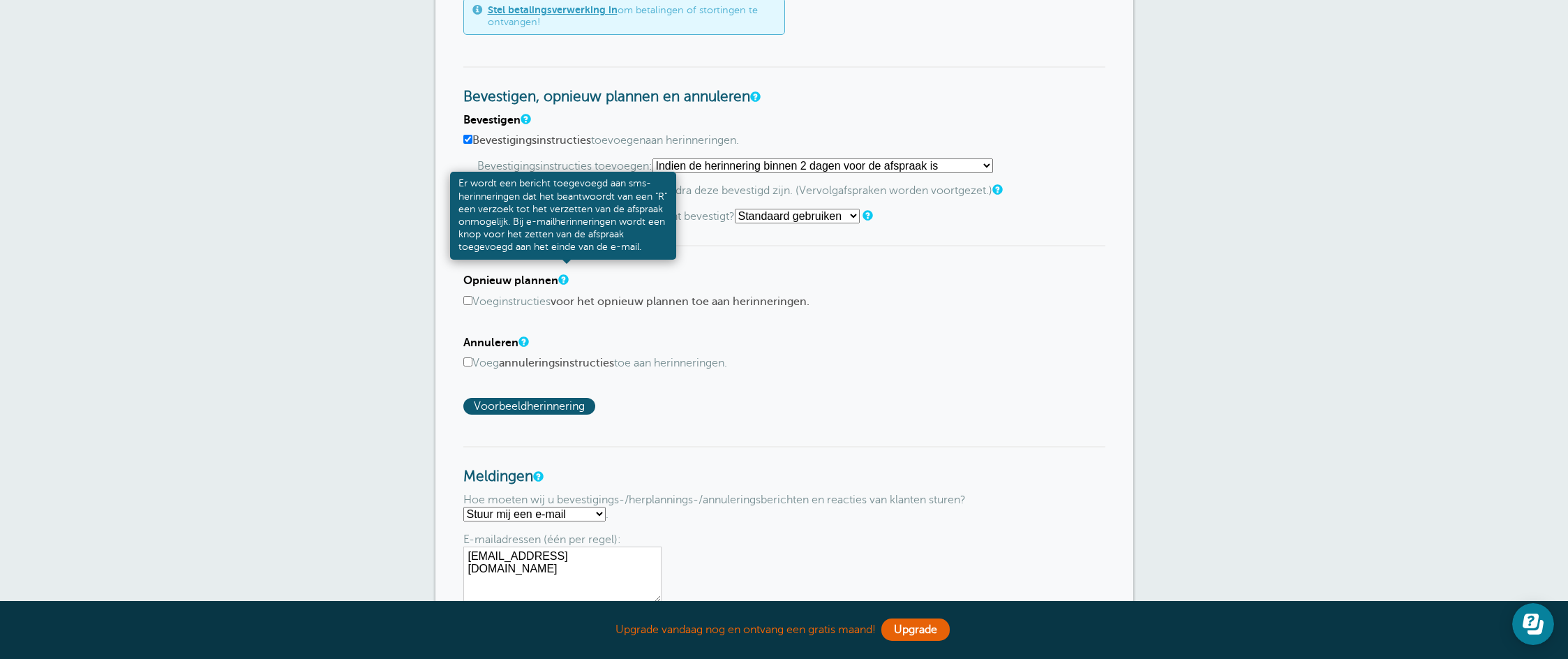
scroll to position [699, 0]
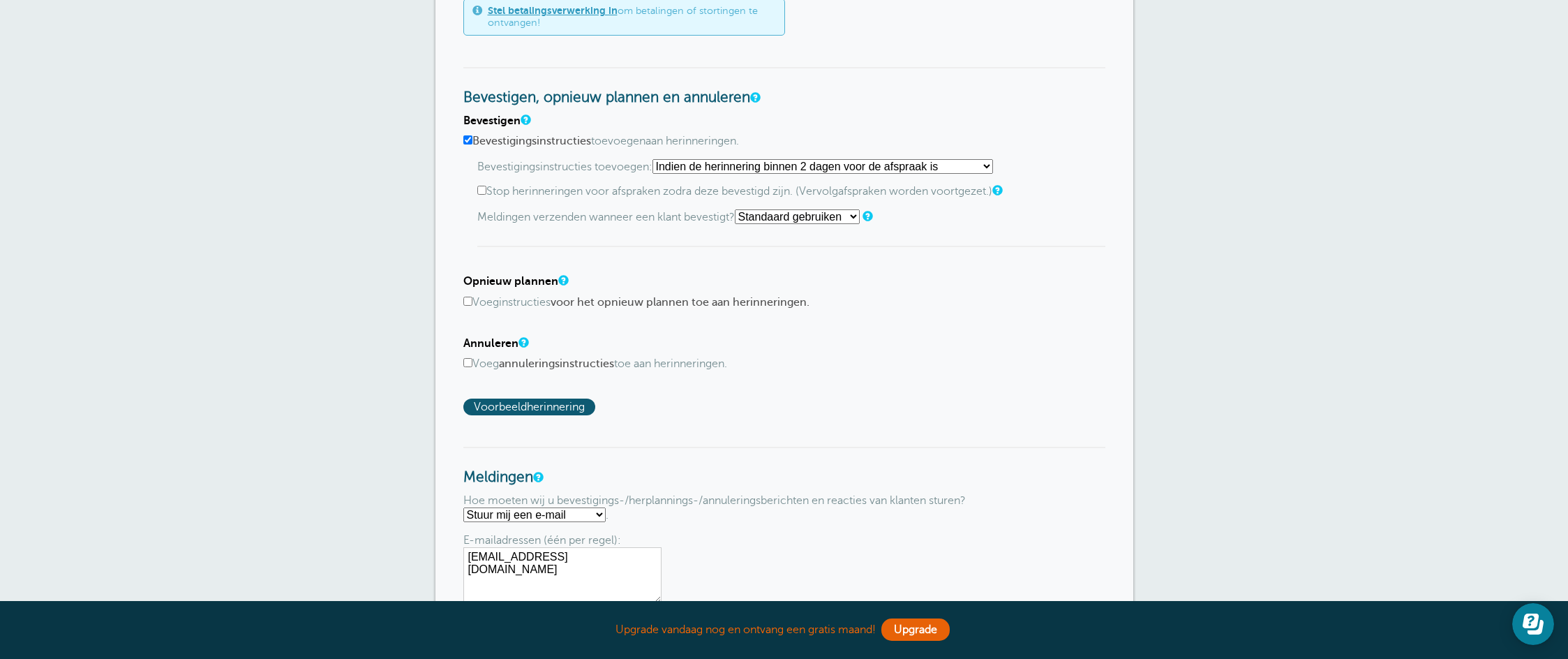
click at [465, 140] on input "Bevestigingsinstructies toevoegen aan herinneringen." at bounding box center [468, 140] width 9 height 9
checkbox input "false"
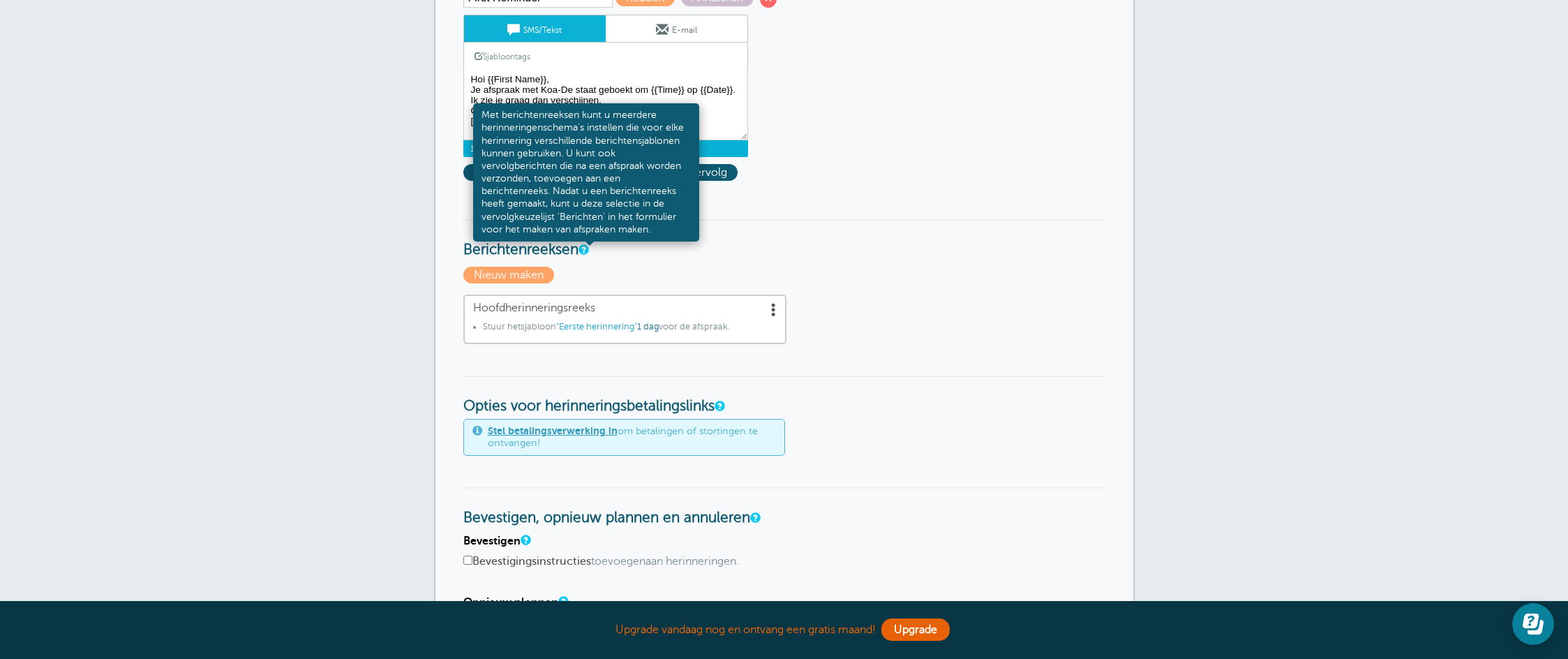
scroll to position [278, 0]
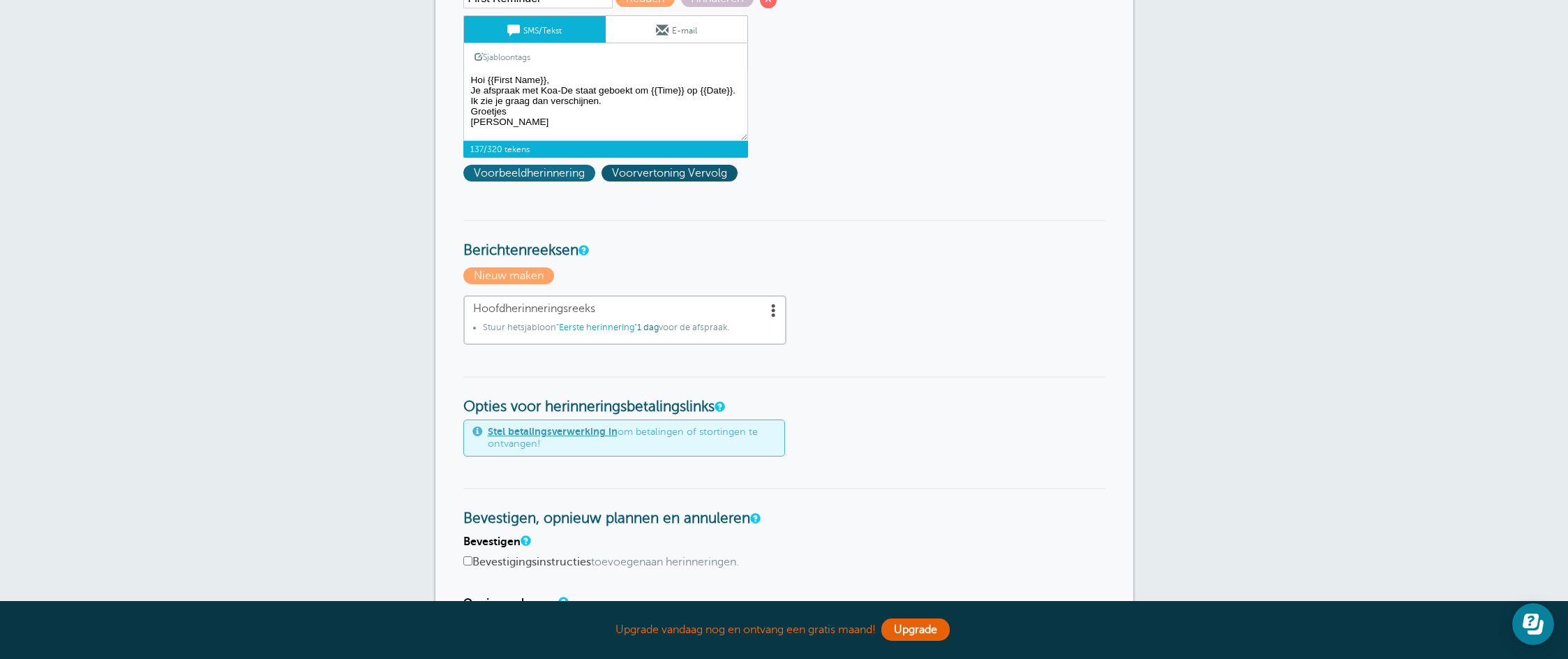
click at [514, 170] on font "Voorbeeldherinnering" at bounding box center [529, 172] width 111 height 12
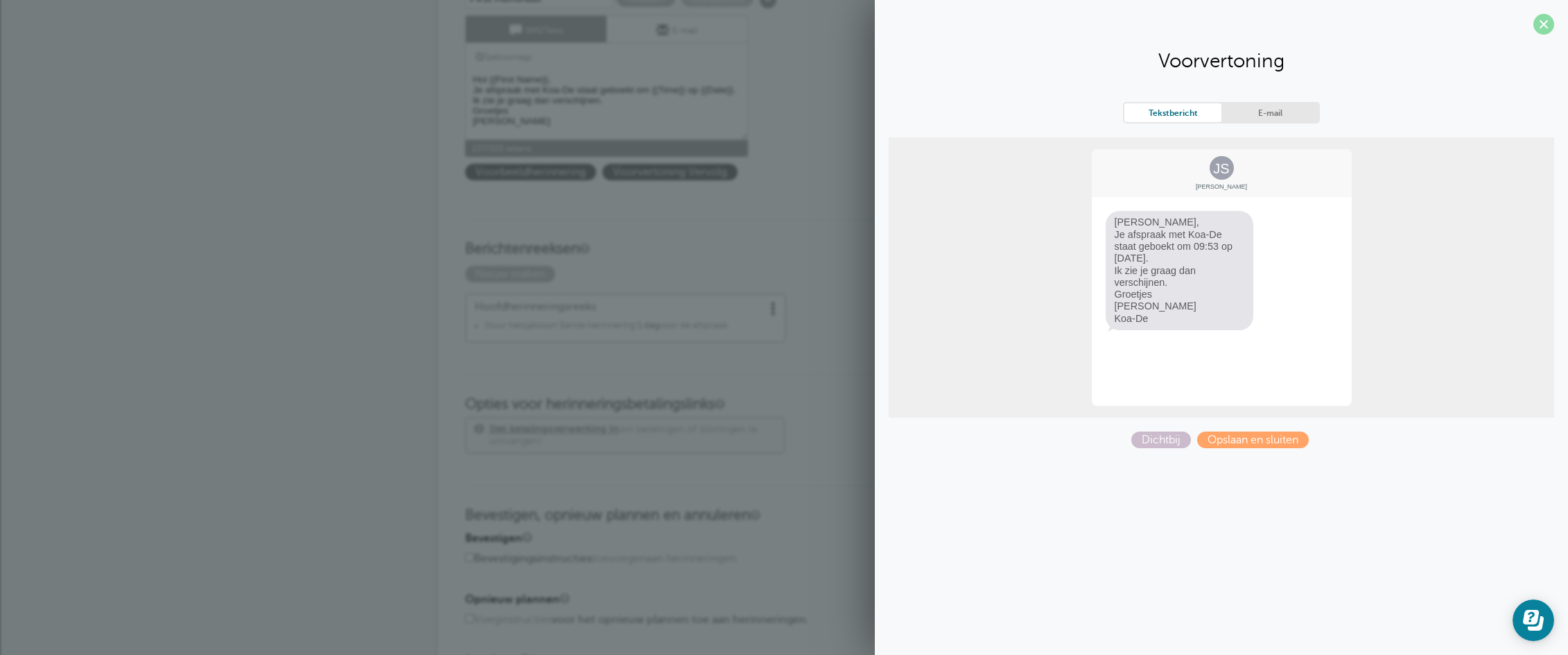
click at [1542, 23] on span at bounding box center [1544, 24] width 21 height 21
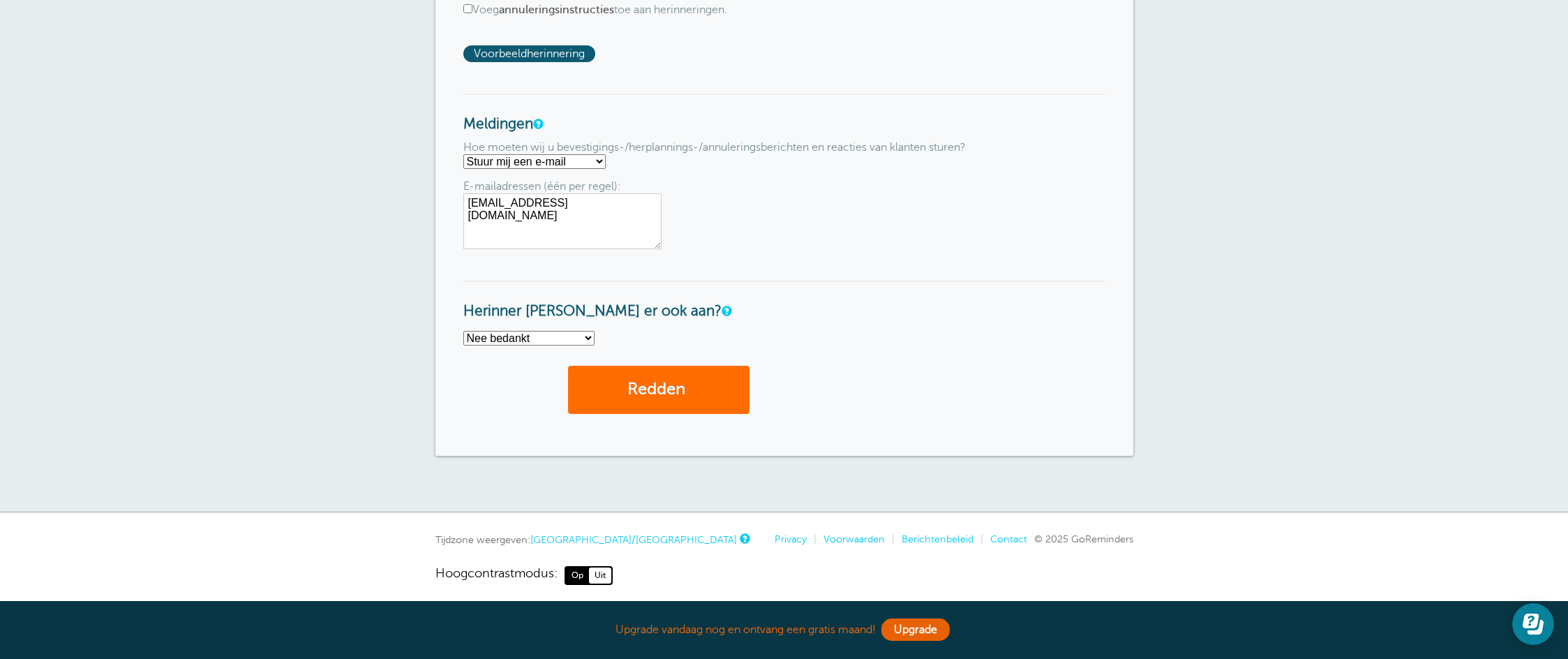
scroll to position [962, 0]
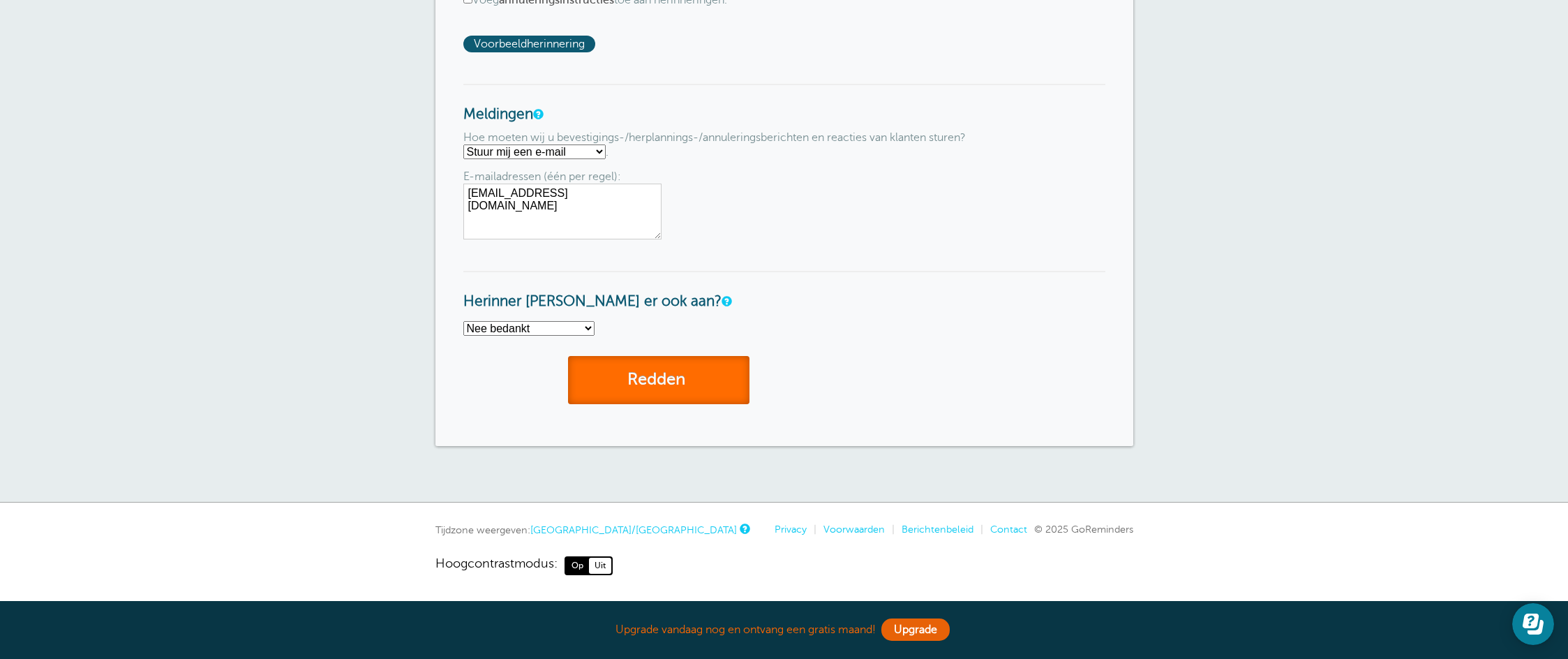
click at [670, 384] on font "Redden" at bounding box center [655, 379] width 58 height 19
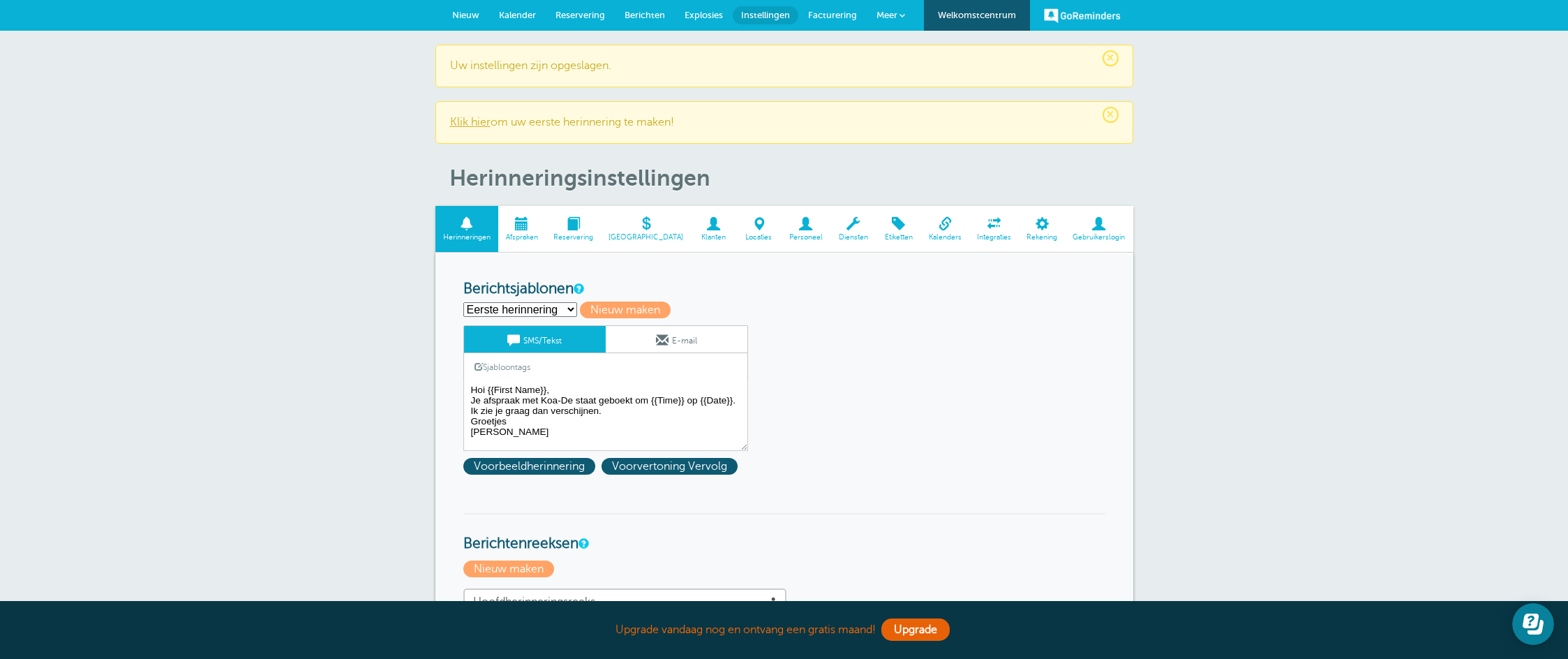
click at [765, 20] on font "Instellingen" at bounding box center [766, 14] width 49 height 10
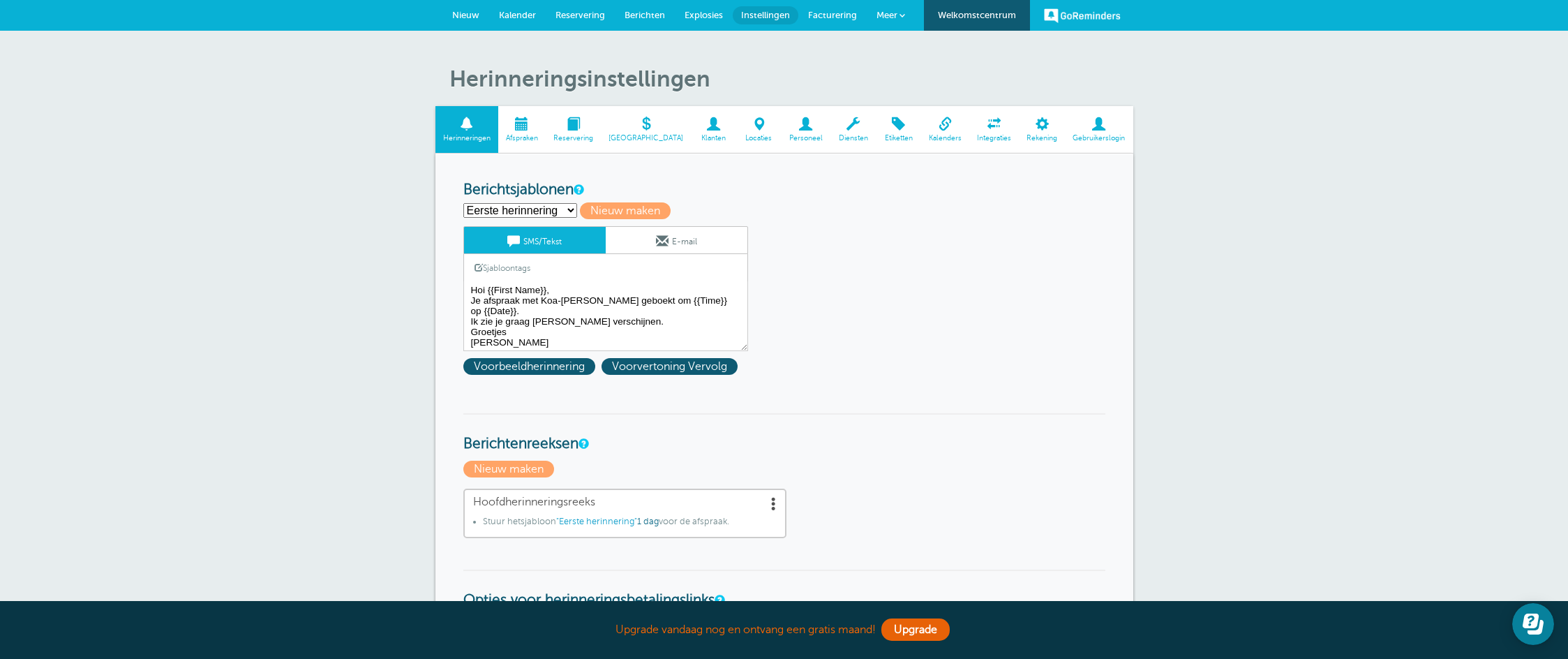
click at [844, 16] on font "Facturering" at bounding box center [832, 14] width 49 height 10
click at [901, 14] on span at bounding box center [902, 15] width 6 height 6
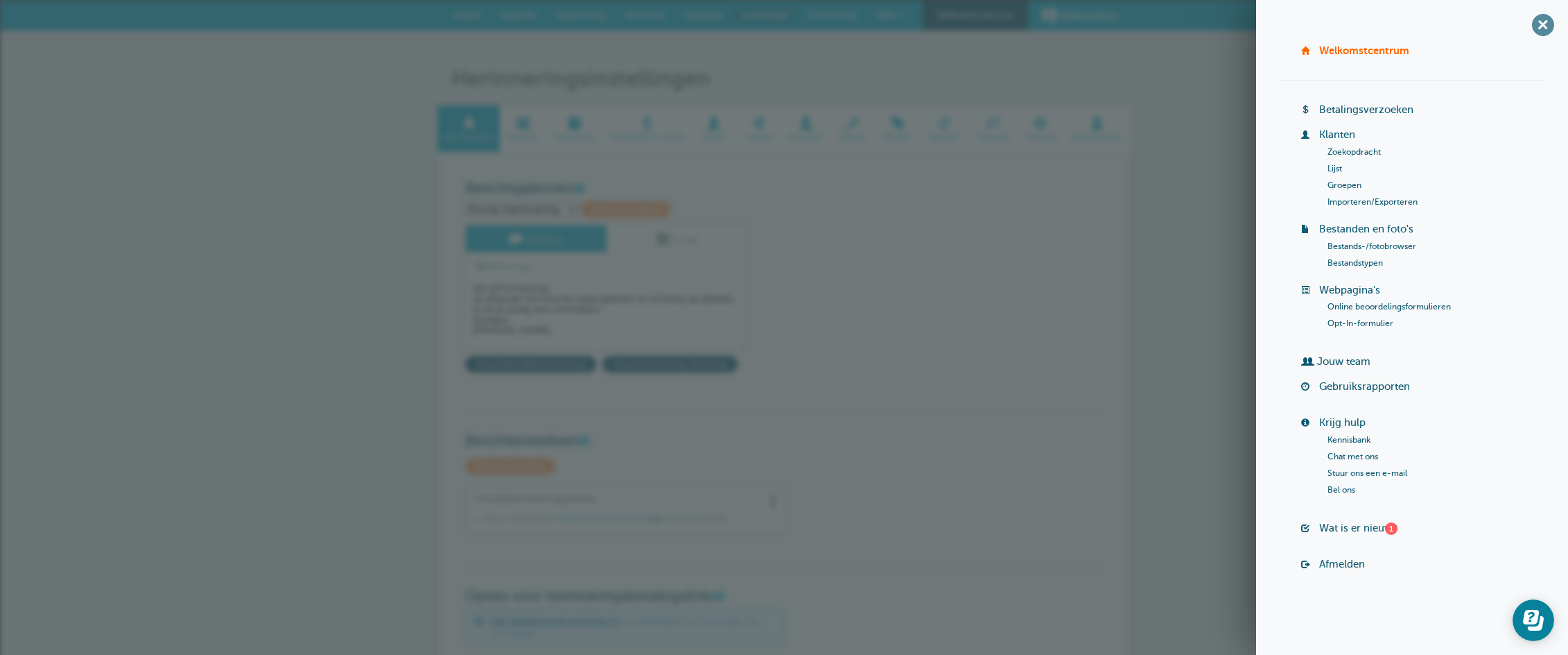
click at [1547, 23] on font "+" at bounding box center [1543, 23] width 25 height 25
